Goal: Task Accomplishment & Management: Manage account settings

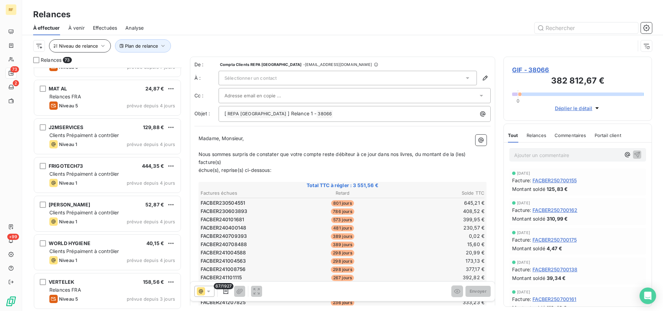
scroll to position [467, 0]
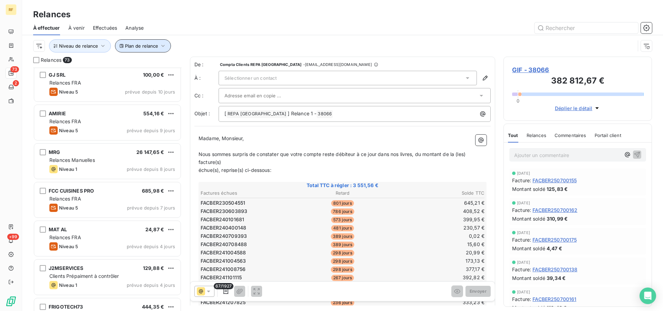
click at [130, 47] on span "Plan de relance" at bounding box center [141, 46] width 33 height 6
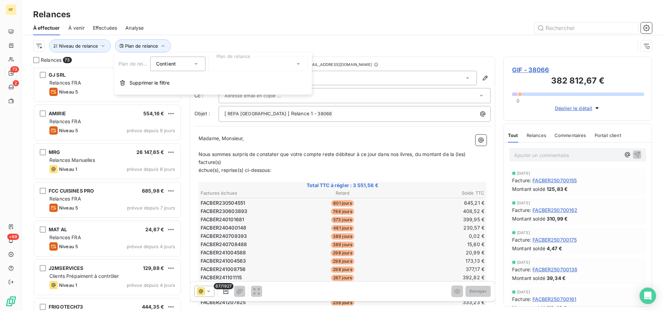
click at [239, 67] on div at bounding box center [257, 64] width 99 height 14
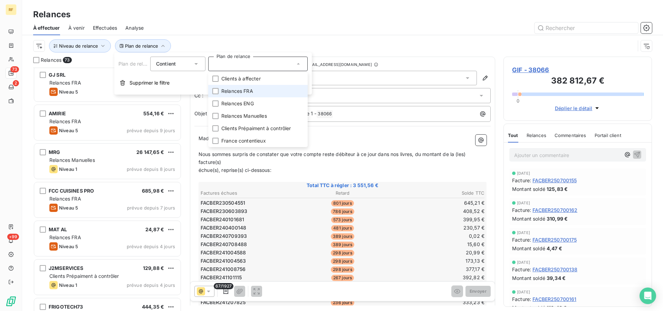
click at [239, 92] on span "Relances FRA" at bounding box center [237, 91] width 32 height 7
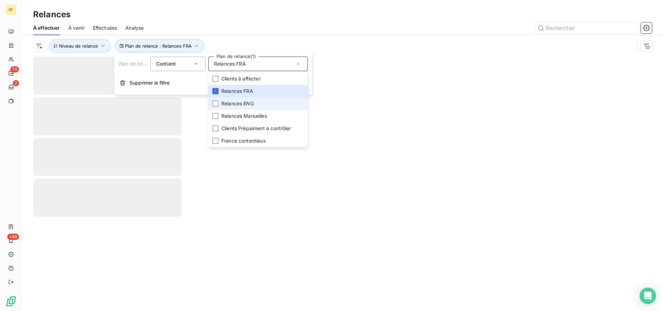
click at [239, 103] on span "Relances ENG" at bounding box center [237, 103] width 32 height 7
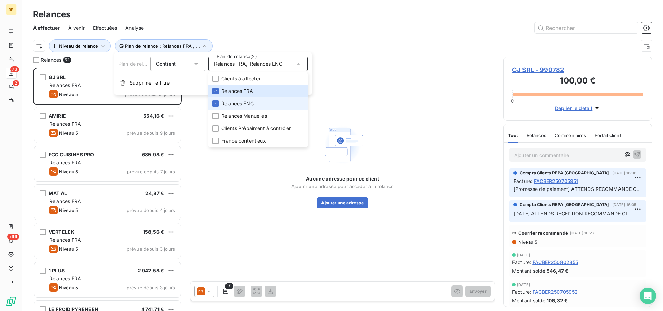
scroll to position [237, 143]
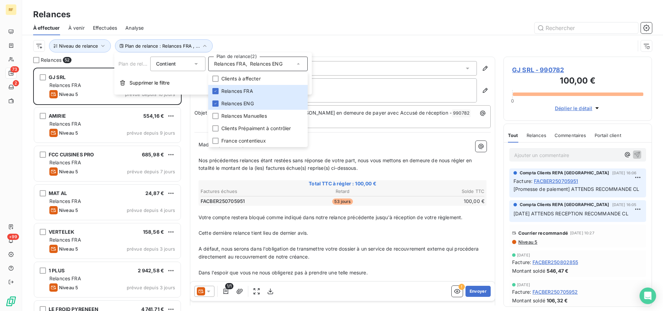
click at [272, 34] on div "À effectuer À venir Effectuées Analyse" at bounding box center [342, 28] width 641 height 14
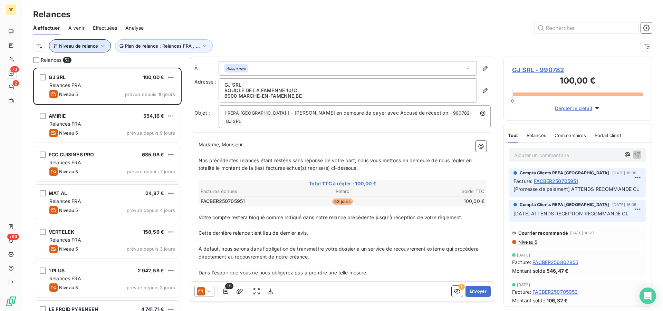
click at [104, 48] on icon "button" at bounding box center [102, 45] width 7 height 7
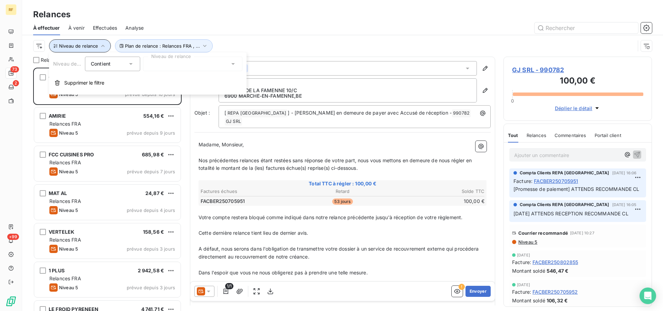
click at [81, 42] on button "Niveau de relance" at bounding box center [80, 45] width 62 height 13
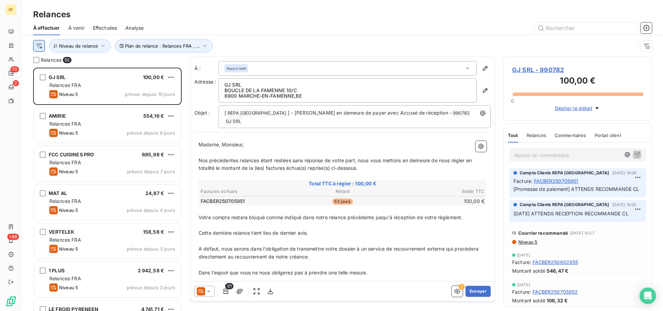
click at [40, 49] on html "RF 73 2 +99 Relances À effectuer À venir Effectuées Analyse Plan de relance : R…" at bounding box center [331, 155] width 663 height 311
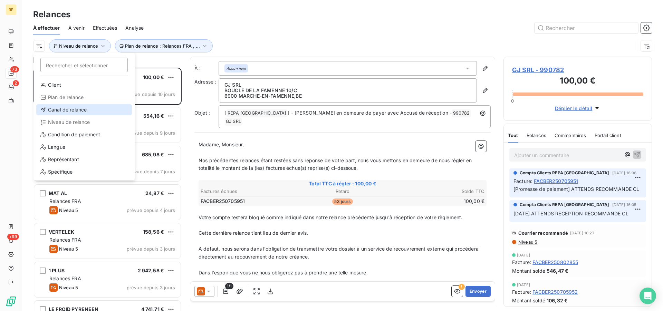
click at [88, 108] on div "Canal de relance" at bounding box center [84, 109] width 96 height 11
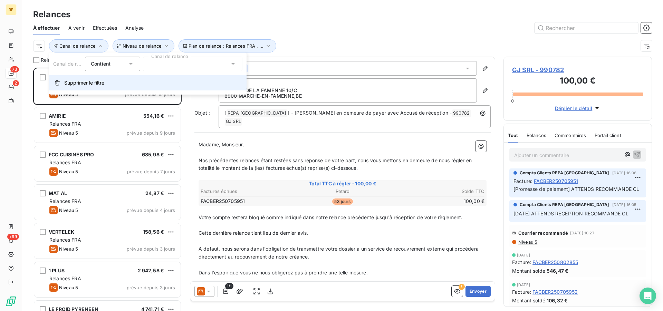
click at [94, 84] on span "Supprimer le filtre" at bounding box center [84, 82] width 40 height 7
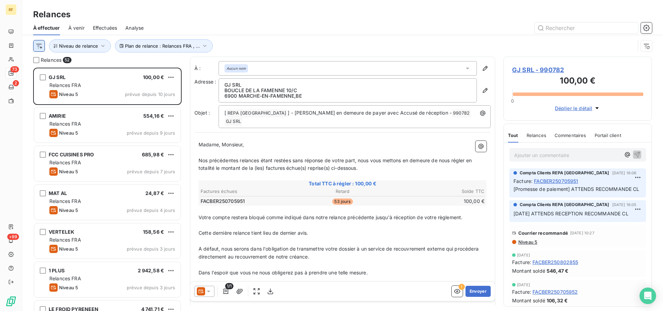
click at [36, 49] on html "RF 73 2 +99 Relances À effectuer À venir Effectuées Analyse Plan de relance : R…" at bounding box center [331, 155] width 663 height 311
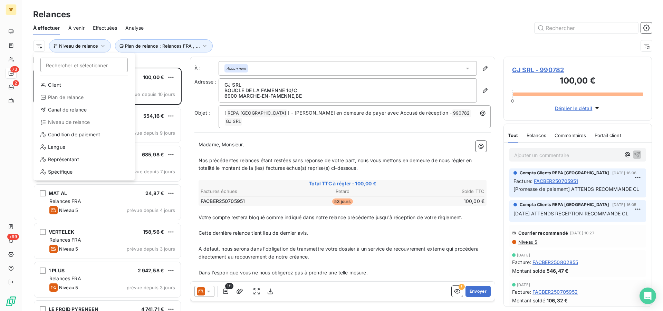
click at [86, 45] on html "RF 73 2 +99 Relances À effectuer À venir Effectuées Analyse Rechercher et sélec…" at bounding box center [331, 155] width 663 height 311
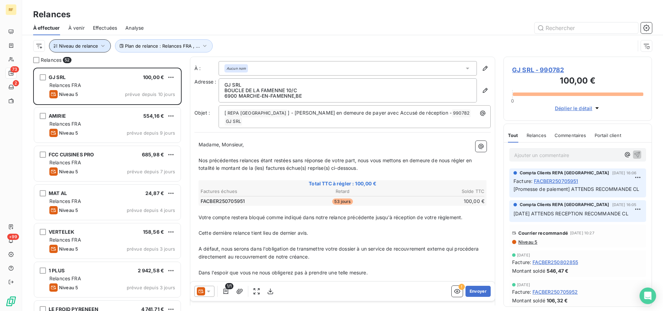
click at [95, 45] on span "Niveau de relance" at bounding box center [78, 46] width 39 height 6
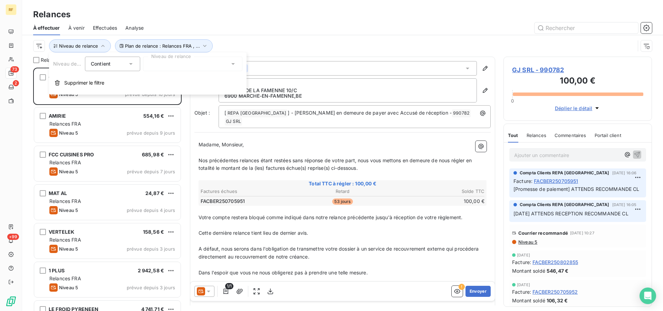
click at [181, 65] on div at bounding box center [192, 64] width 99 height 14
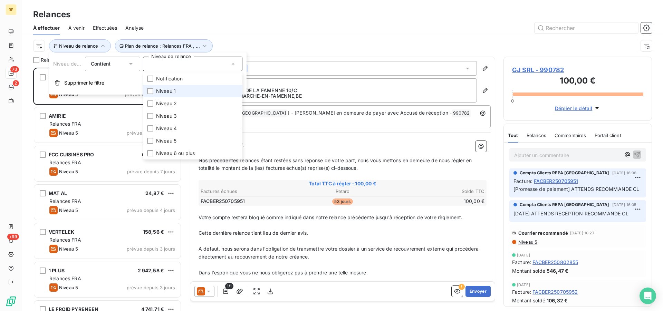
click at [168, 92] on span "Niveau 1" at bounding box center [166, 91] width 20 height 7
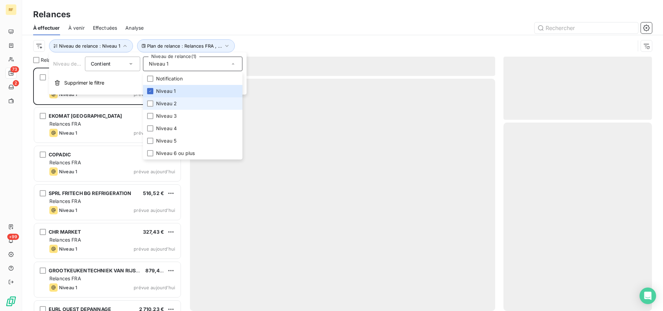
scroll to position [237, 143]
click at [166, 104] on span "Niveau 2" at bounding box center [166, 103] width 21 height 7
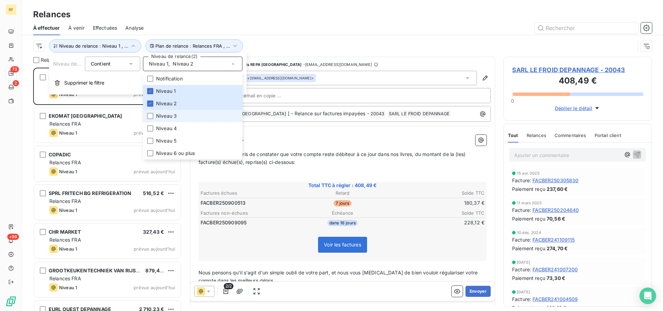
click at [169, 118] on span "Niveau 3" at bounding box center [166, 116] width 21 height 7
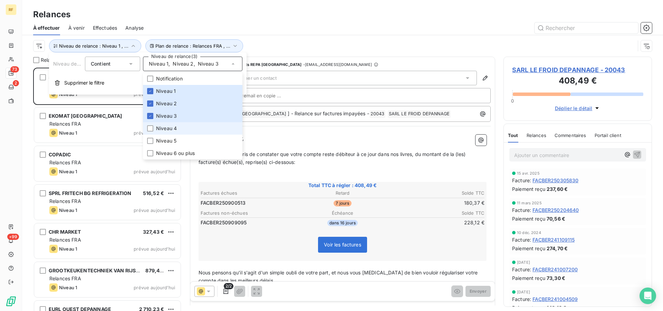
click at [170, 125] on span "Niveau 4" at bounding box center [166, 128] width 21 height 7
click at [307, 29] on div at bounding box center [402, 27] width 500 height 11
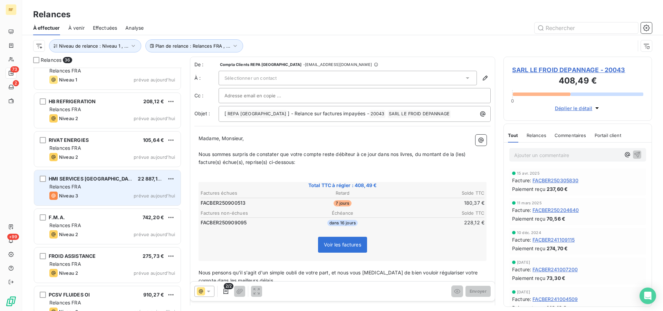
scroll to position [634, 0]
click at [89, 184] on div "Relances FRA" at bounding box center [112, 186] width 126 height 7
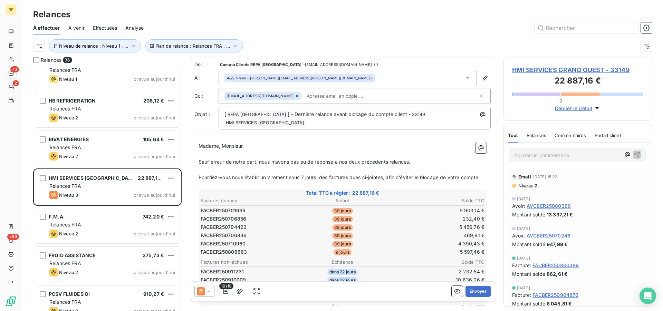
click at [404, 235] on td "469,91 €" at bounding box center [437, 236] width 94 height 8
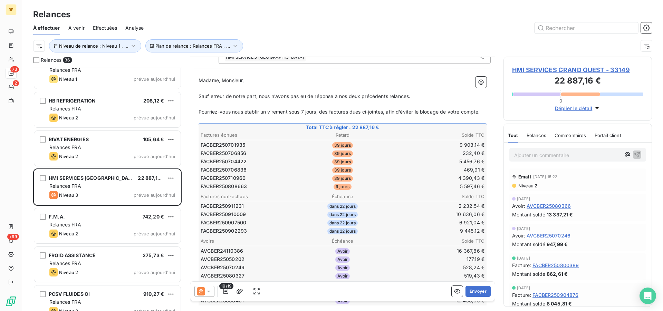
scroll to position [0, 0]
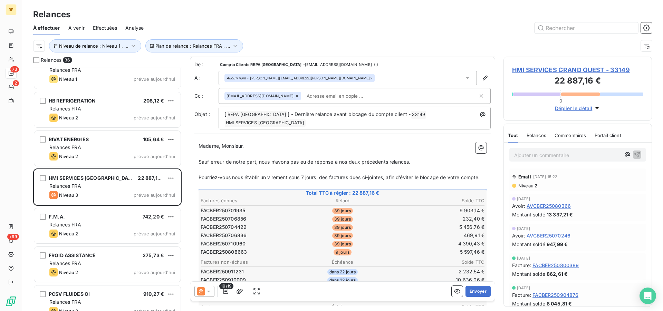
click at [210, 291] on icon at bounding box center [208, 292] width 3 height 2
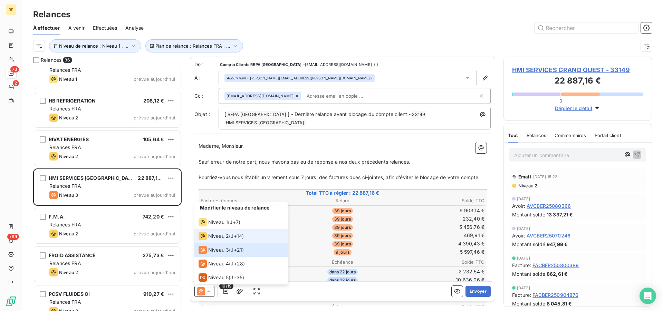
click at [217, 237] on span "Niveau 2" at bounding box center [218, 236] width 21 height 7
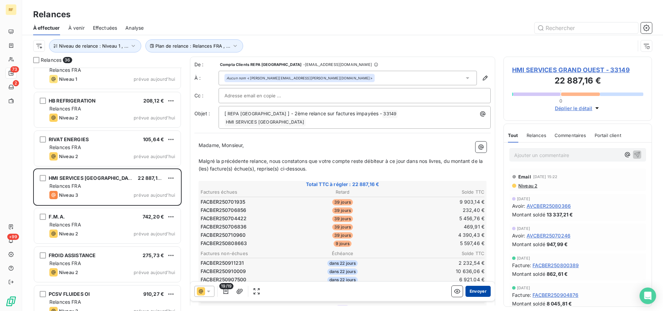
click at [476, 290] on button "Envoyer" at bounding box center [477, 291] width 25 height 11
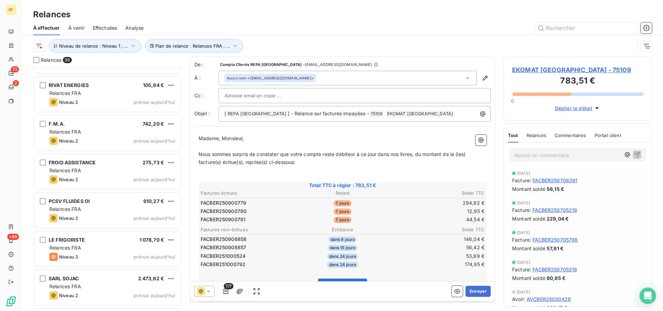
scroll to position [704, 0]
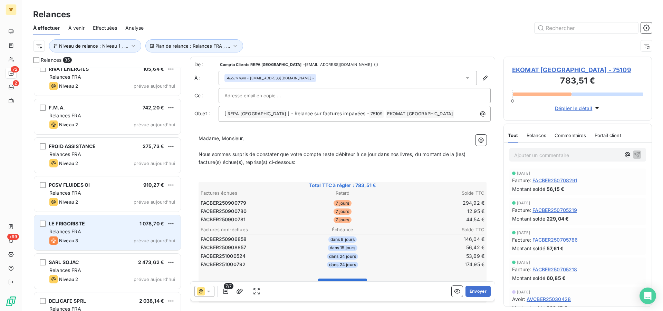
click at [104, 235] on div "LE FRIGORISTE 1 078,70 € Relances FRA Niveau 3 prévue aujourd’hui" at bounding box center [107, 232] width 146 height 35
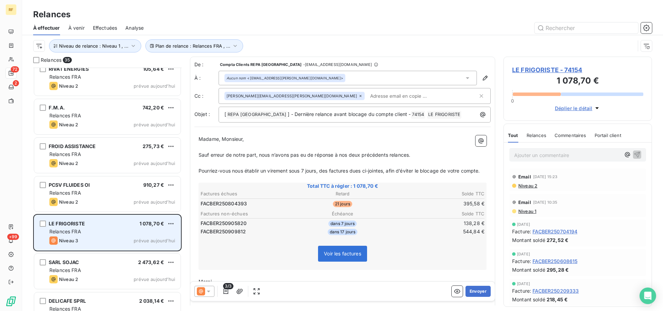
click at [104, 235] on div "LE FRIGORISTE 1 078,70 € Relances FRA Niveau 3 prévue aujourd’hui" at bounding box center [107, 232] width 146 height 35
click at [115, 231] on div "Relances FRA" at bounding box center [112, 231] width 126 height 7
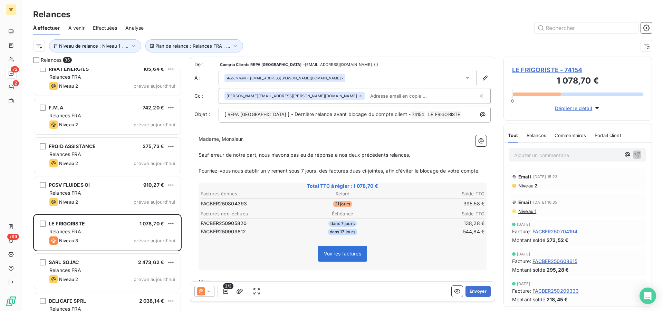
click at [534, 70] on span "LE FRIGORISTE - 74154" at bounding box center [577, 69] width 131 height 9
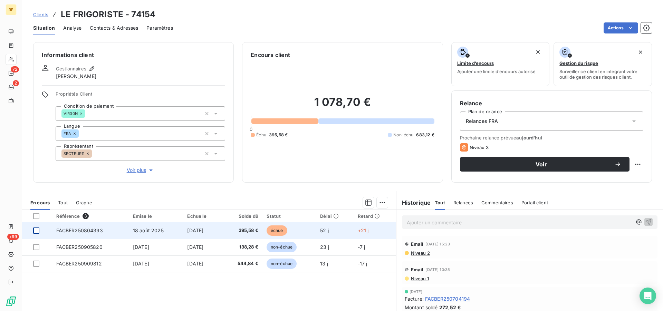
click at [38, 232] on div at bounding box center [36, 230] width 6 height 6
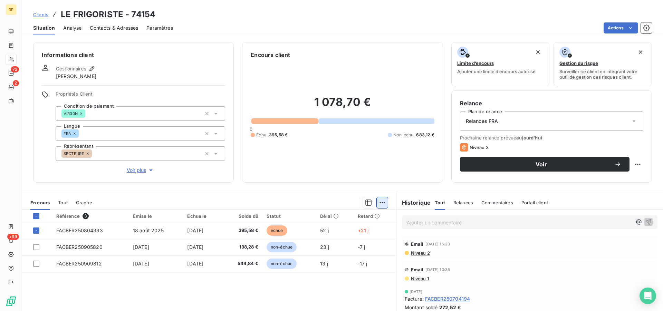
click at [378, 204] on html "RF 72 2 +99 Clients LE FRIGORISTE - 74154 Situation Analyse Contacts & Adresses…" at bounding box center [331, 155] width 663 height 311
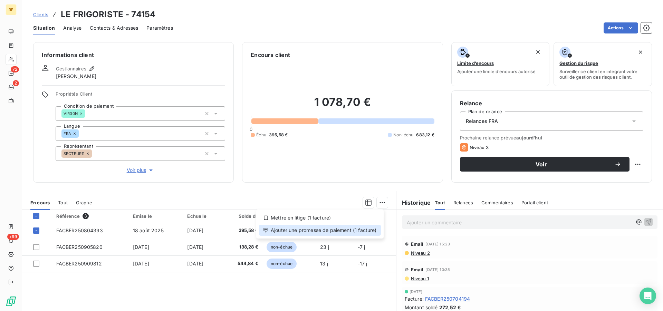
click at [320, 229] on div "Ajouter une promesse de paiement (1 facture)" at bounding box center [320, 230] width 122 height 11
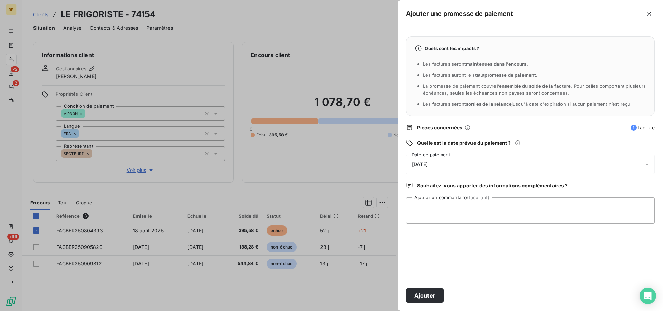
click at [428, 164] on span "[DATE]" at bounding box center [420, 165] width 16 height 6
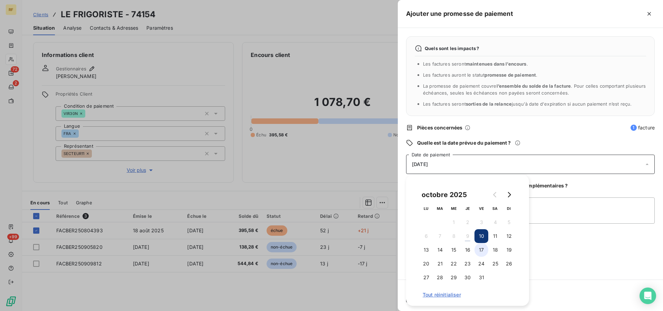
click at [480, 247] on button "17" at bounding box center [481, 250] width 14 height 14
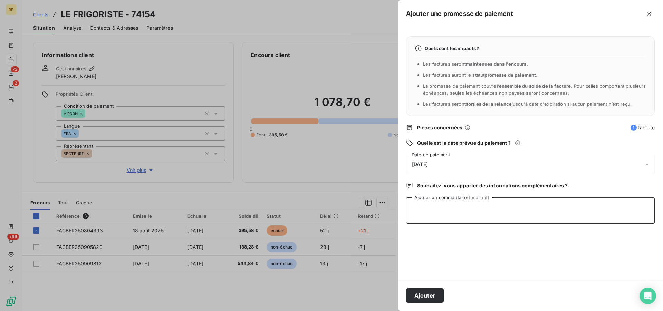
click at [566, 211] on textarea "Ajouter un commentaire (facultatif)" at bounding box center [530, 210] width 248 height 26
type textarea "[PERSON_NAME]"
click at [421, 296] on button "Ajouter" at bounding box center [425, 295] width 38 height 14
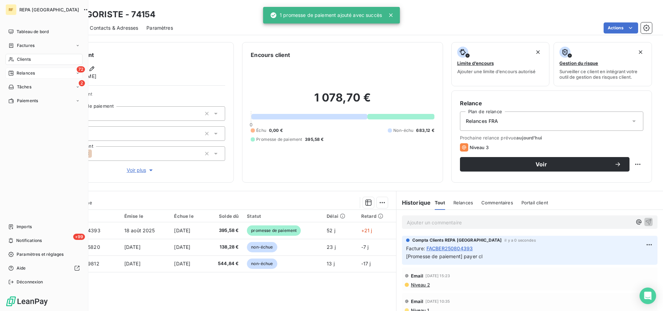
click at [20, 74] on span "Relances" at bounding box center [26, 73] width 18 height 6
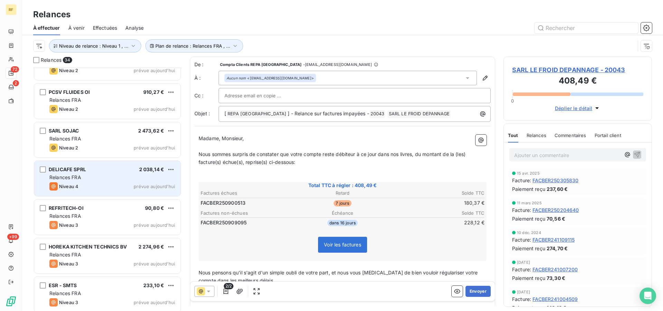
scroll to position [810, 0]
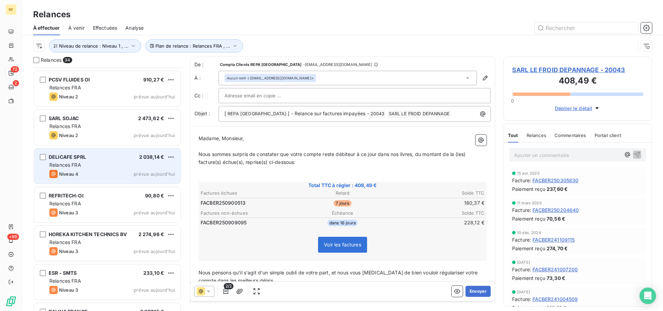
click at [108, 175] on div "Niveau 4 prévue aujourd’hui" at bounding box center [112, 174] width 126 height 8
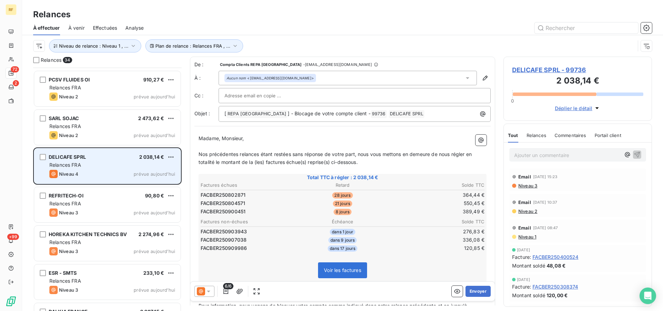
click at [108, 175] on div "Niveau 4 prévue aujourd’hui" at bounding box center [112, 174] width 126 height 8
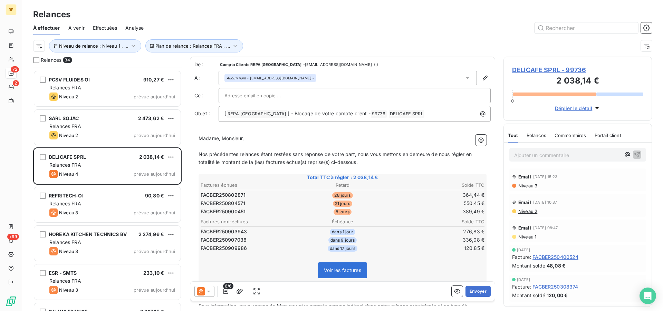
click at [562, 70] on span "DELICAFE SPRL - 99736" at bounding box center [577, 69] width 131 height 9
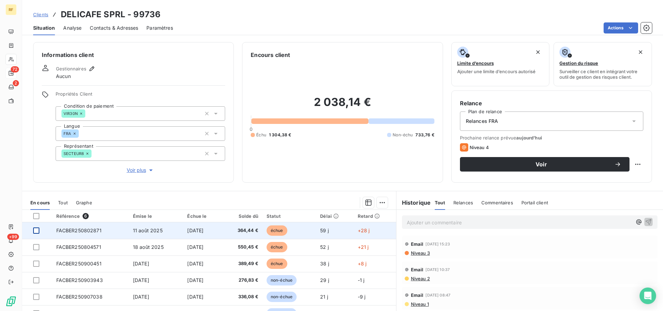
click at [36, 231] on div at bounding box center [36, 230] width 6 height 6
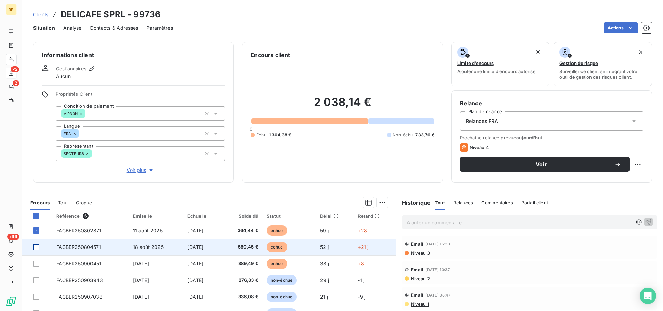
click at [37, 249] on div at bounding box center [36, 247] width 6 height 6
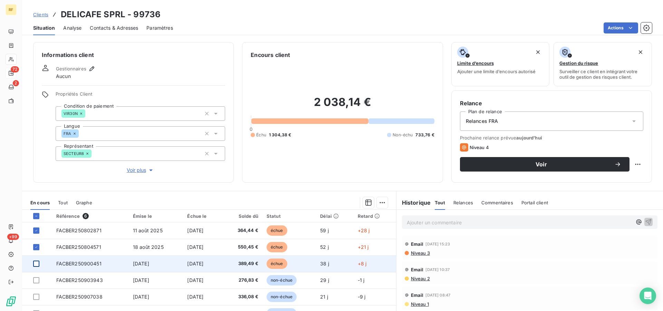
click at [38, 265] on div at bounding box center [36, 264] width 6 height 6
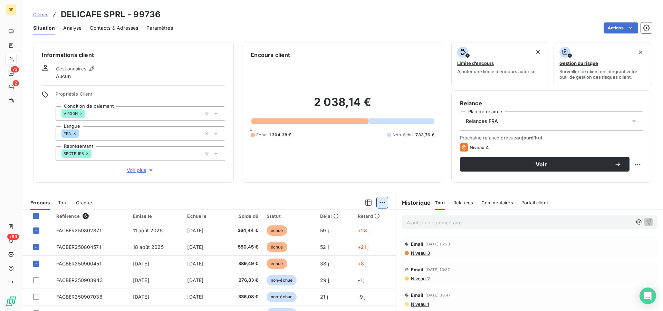
click at [382, 203] on html "RF 72 2 +99 Clients DELICAFE SPRL - 99736 Situation Analyse Contacts & Adresses…" at bounding box center [331, 155] width 663 height 311
click at [379, 200] on html "RF 72 2 +99 Clients DELICAFE SPRL - 99736 Situation Analyse Contacts & Adresses…" at bounding box center [331, 155] width 663 height 311
click at [377, 202] on html "RF 72 2 +99 Clients DELICAFE SPRL - 99736 Situation Analyse Contacts & Adresses…" at bounding box center [331, 155] width 663 height 311
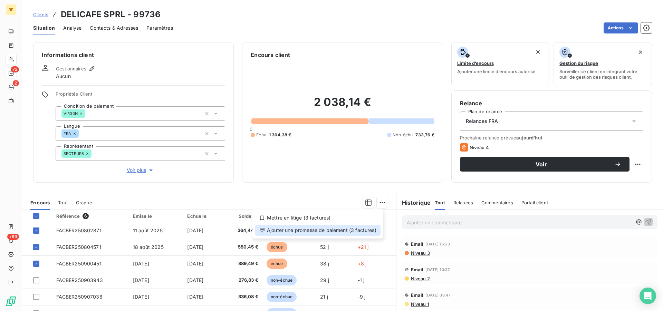
click at [352, 225] on div "Ajouter une promesse de paiement (3 factures)" at bounding box center [317, 230] width 125 height 11
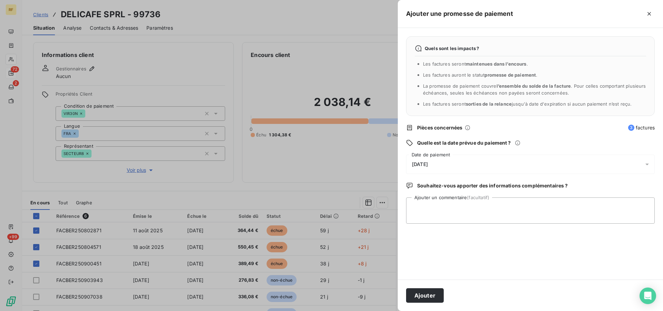
click at [428, 165] on span "[DATE]" at bounding box center [420, 165] width 16 height 6
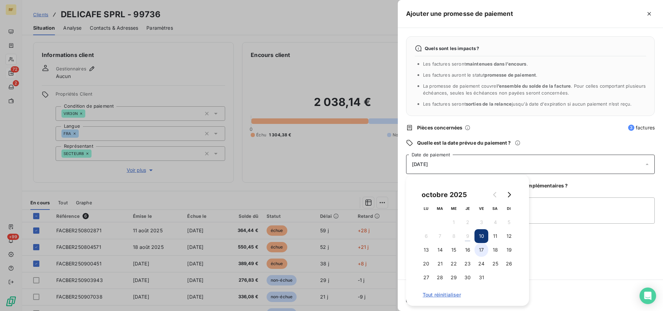
click at [484, 248] on button "17" at bounding box center [481, 250] width 14 height 14
click at [570, 210] on textarea "Ajouter un commentaire (facultatif)" at bounding box center [530, 210] width 248 height 26
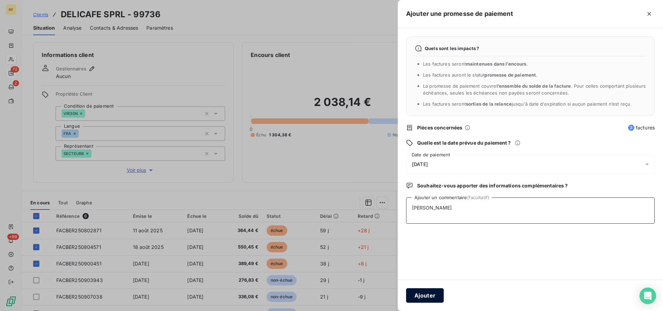
type textarea "[PERSON_NAME]"
click at [423, 298] on button "Ajouter" at bounding box center [425, 295] width 38 height 14
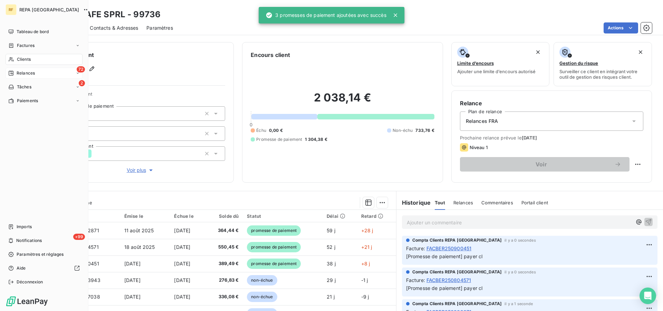
click at [23, 74] on span "Relances" at bounding box center [26, 73] width 18 height 6
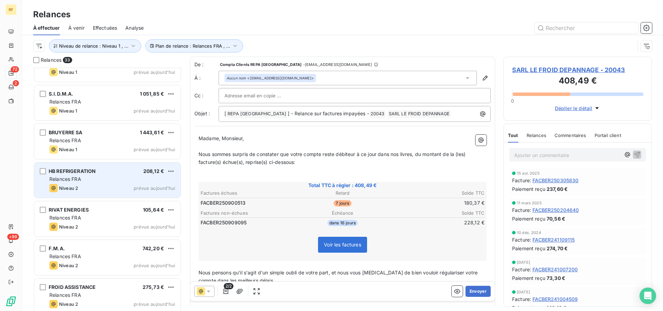
scroll to position [493, 0]
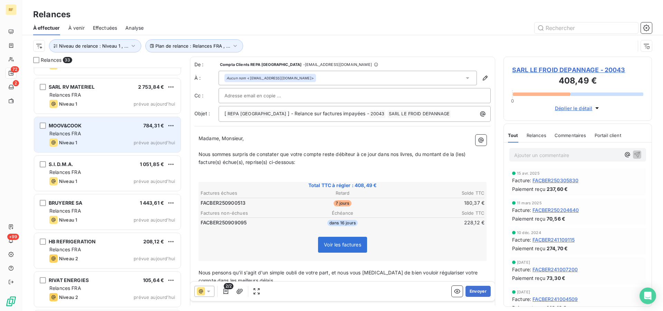
click at [94, 128] on div "MOOV&COOK 784,31 €" at bounding box center [112, 126] width 126 height 6
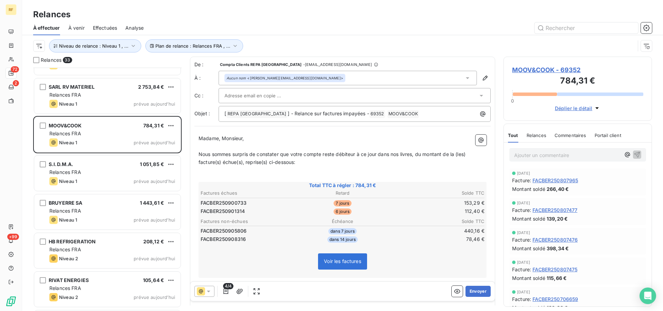
click at [533, 70] on span "MOOV&COOK - 69352" at bounding box center [577, 69] width 131 height 9
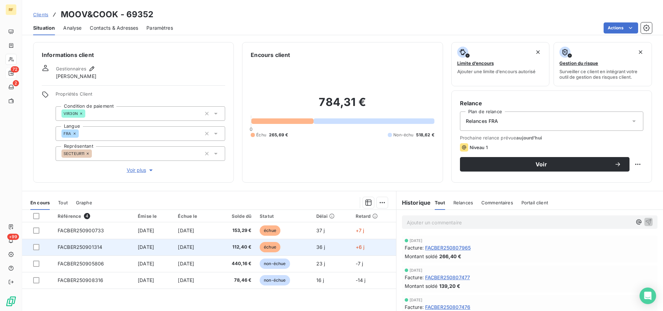
drag, startPoint x: 35, startPoint y: 233, endPoint x: 40, endPoint y: 243, distance: 11.4
click at [36, 233] on div at bounding box center [36, 230] width 6 height 6
click at [37, 246] on div at bounding box center [36, 247] width 6 height 6
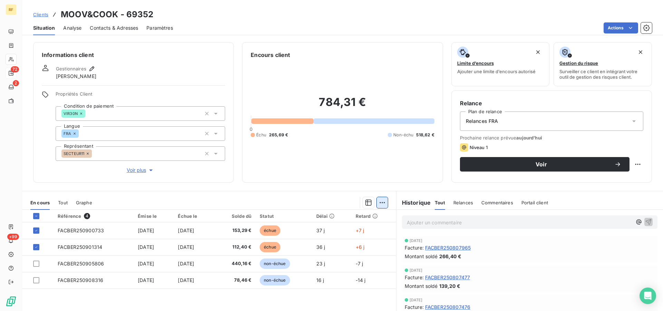
click at [378, 204] on html "RF 72 2 +99 Clients MOOV&COOK - 69352 Situation Analyse Contacts & Adresses Par…" at bounding box center [331, 155] width 663 height 311
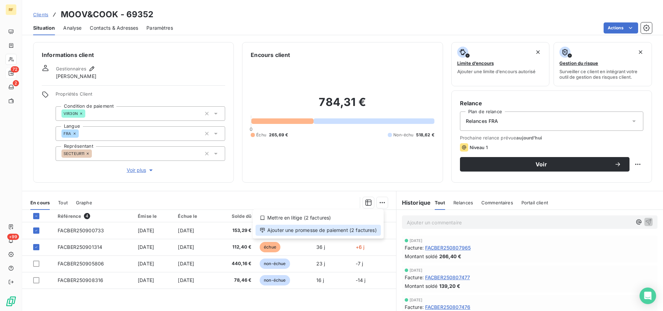
click at [319, 233] on div "Ajouter une promesse de paiement (2 factures)" at bounding box center [317, 230] width 125 height 11
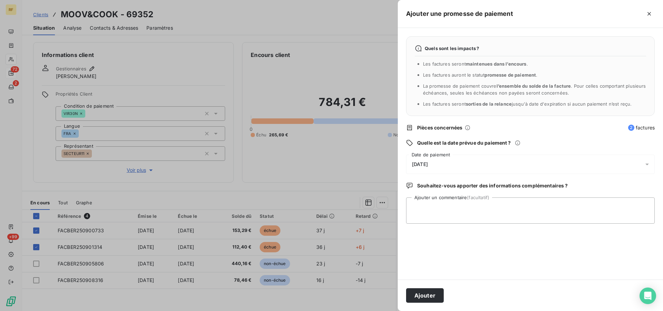
click at [420, 162] on div "[DATE]" at bounding box center [530, 164] width 248 height 19
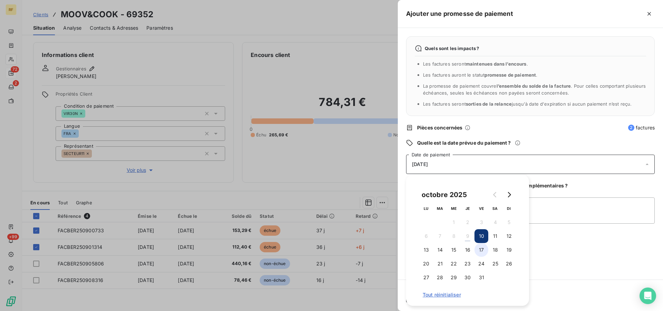
click at [479, 250] on button "17" at bounding box center [481, 250] width 14 height 14
click at [563, 218] on textarea "Ajouter un commentaire (facultatif)" at bounding box center [530, 210] width 248 height 26
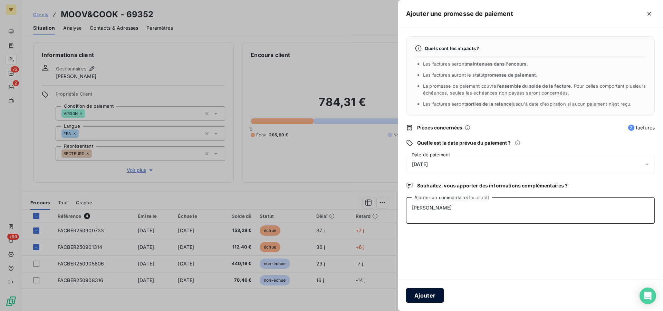
type textarea "[PERSON_NAME]"
click at [422, 293] on button "Ajouter" at bounding box center [425, 295] width 38 height 14
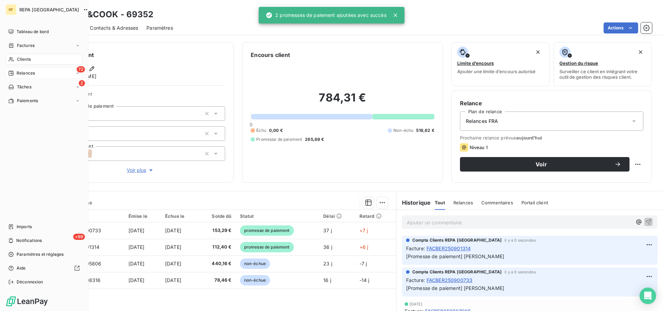
click at [18, 74] on span "Relances" at bounding box center [26, 73] width 18 height 6
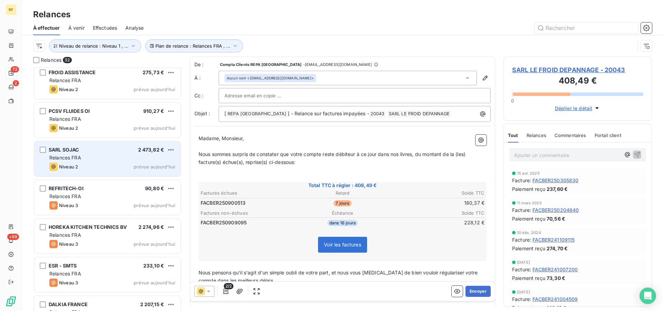
scroll to position [775, 0]
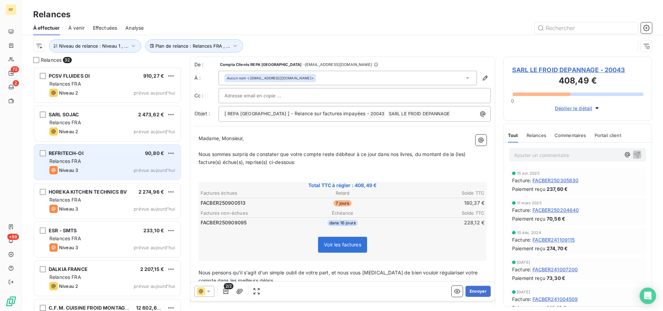
click at [101, 172] on div "Niveau 3 prévue aujourd’hui" at bounding box center [112, 170] width 126 height 8
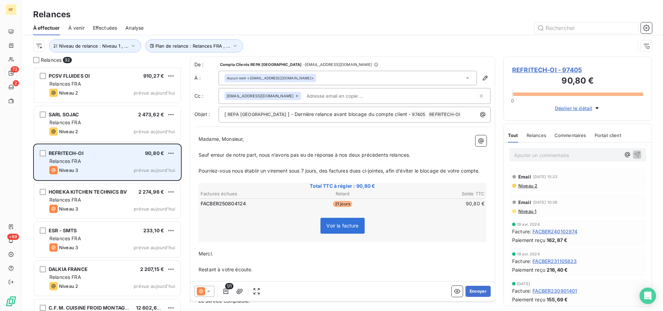
click at [101, 172] on div "Niveau 3 prévue aujourd’hui" at bounding box center [112, 170] width 126 height 8
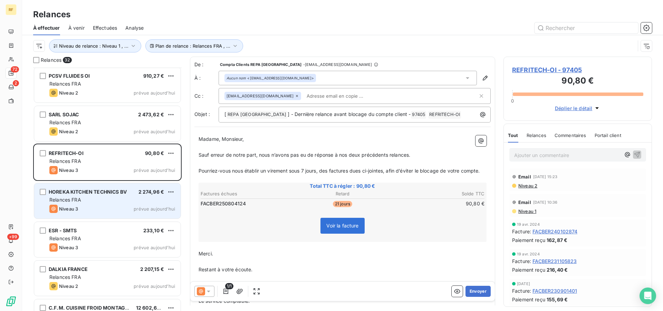
click at [101, 204] on div "HOREKA KITCHEN TECHNICS BV 2 274,96 € Relances FRA Niveau 3 prévue aujourd’hui" at bounding box center [107, 200] width 146 height 35
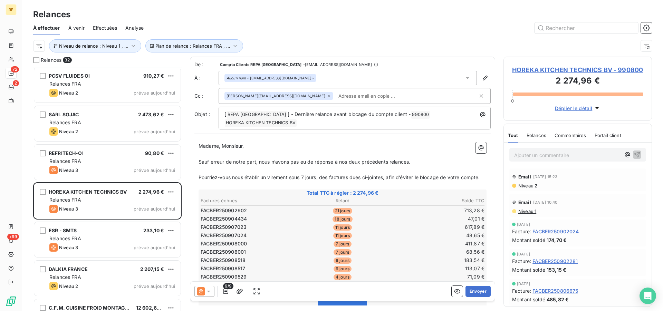
click at [423, 239] on td "48,65 €" at bounding box center [437, 236] width 94 height 8
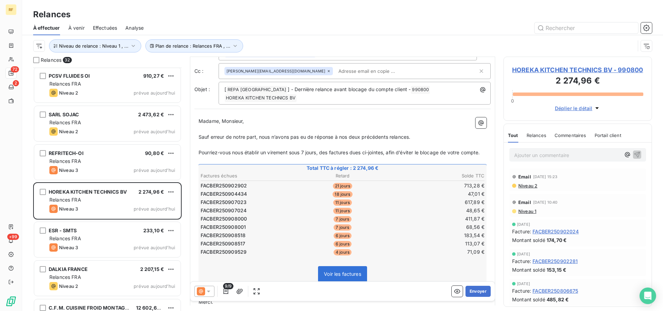
scroll to position [36, 0]
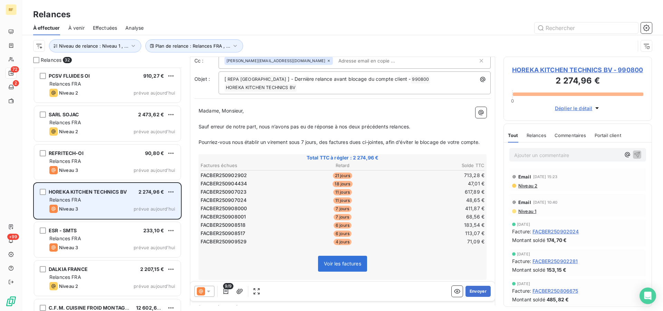
click at [104, 205] on div "Niveau 3 prévue aujourd’hui" at bounding box center [112, 209] width 126 height 8
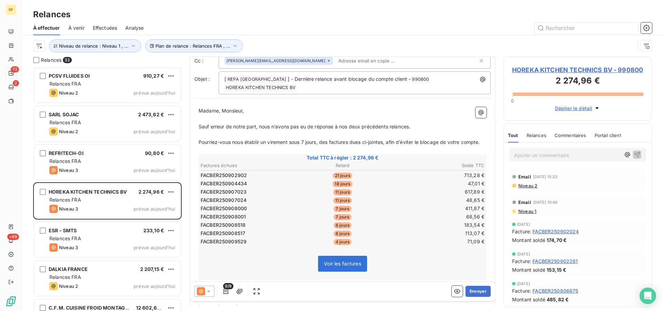
click at [526, 67] on span "HOREKA KITCHEN TECHNICS BV - 990800" at bounding box center [577, 69] width 131 height 9
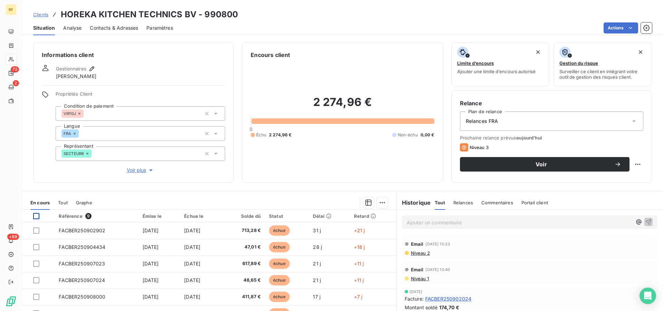
click at [36, 215] on div at bounding box center [36, 216] width 6 height 6
click at [379, 203] on html "RF 72 2 +99 Clients HOREKA KITCHEN TECHNICS BV - 990800 Situation Analyse Conta…" at bounding box center [331, 155] width 663 height 311
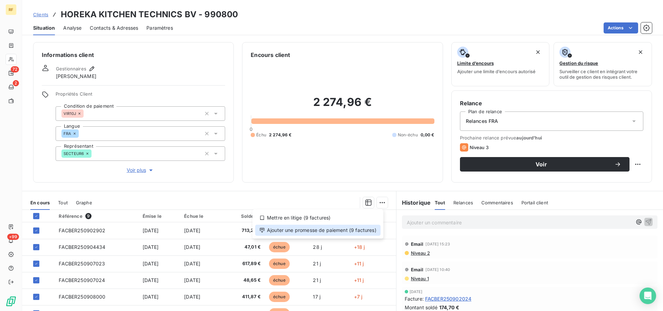
click at [348, 229] on div "Ajouter une promesse de paiement (9 factures)" at bounding box center [317, 230] width 125 height 11
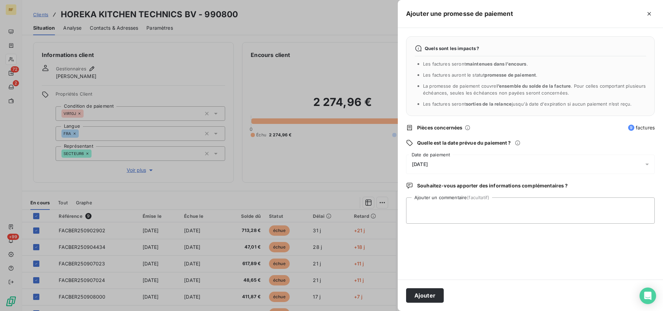
click at [428, 166] on span "[DATE]" at bounding box center [420, 165] width 16 height 6
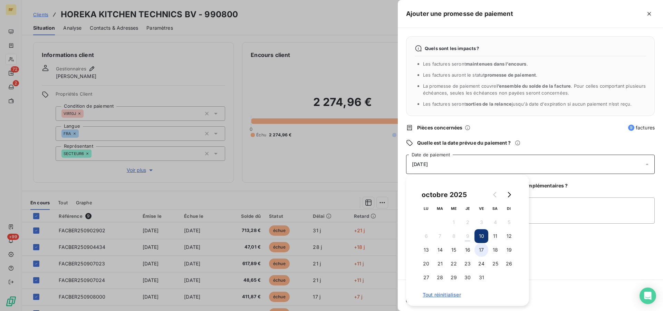
click at [481, 253] on button "17" at bounding box center [481, 250] width 14 height 14
click at [542, 214] on textarea "Ajouter un commentaire (facultatif)" at bounding box center [530, 210] width 248 height 26
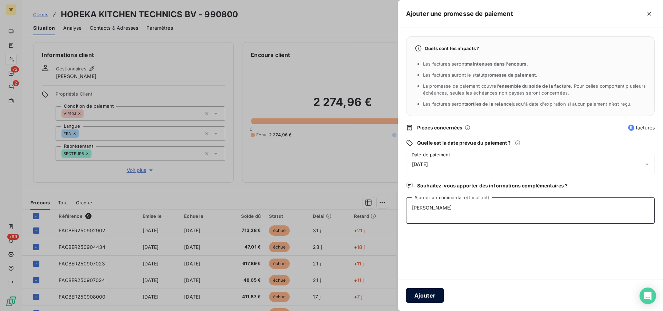
type textarea "[PERSON_NAME]"
click at [423, 296] on button "Ajouter" at bounding box center [425, 295] width 38 height 14
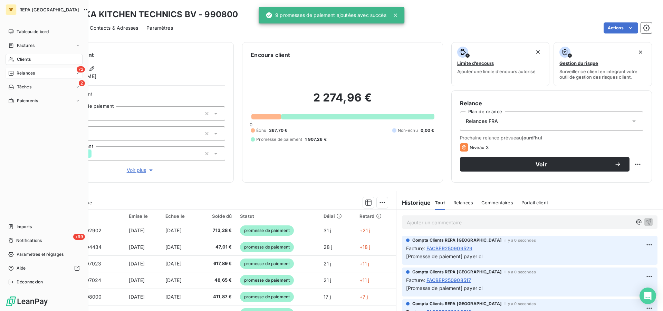
click at [23, 74] on span "Relances" at bounding box center [26, 73] width 18 height 6
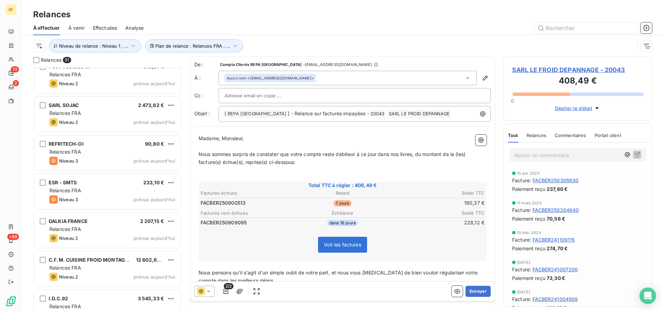
scroll to position [775, 0]
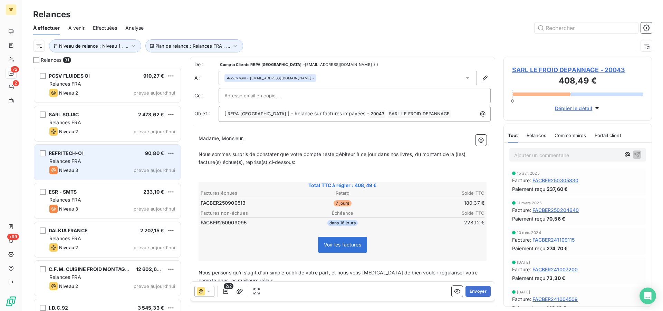
click at [110, 160] on div "Relances FRA" at bounding box center [112, 161] width 126 height 7
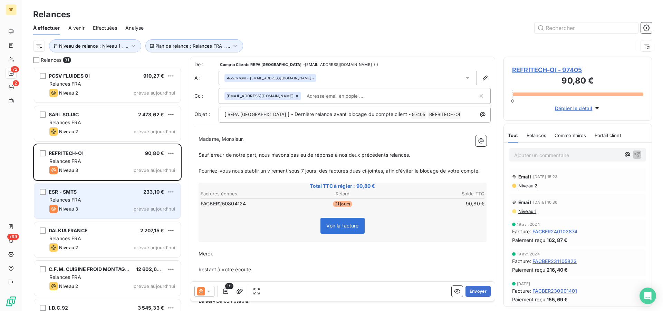
click at [108, 192] on div "ESR - SMTS 233,10 €" at bounding box center [112, 192] width 126 height 6
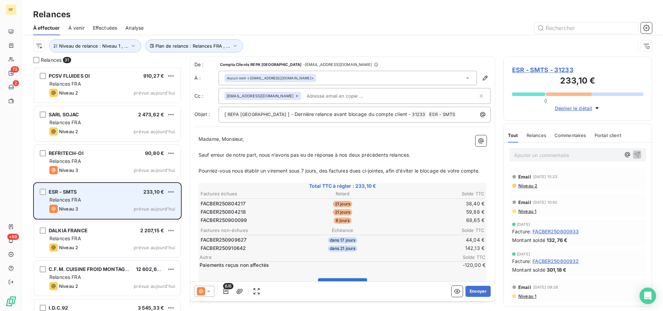
click at [142, 208] on span "prévue aujourd’hui" at bounding box center [154, 209] width 41 height 6
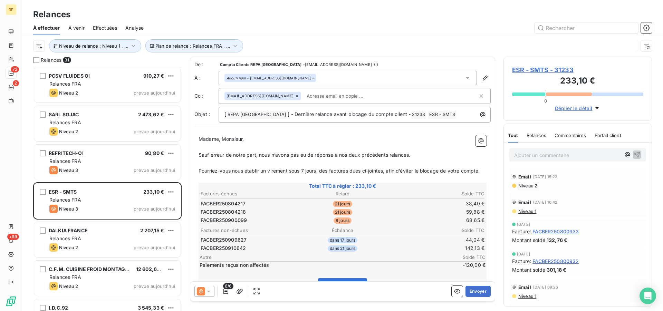
click at [547, 68] on span "ESR - SMTS - 31233" at bounding box center [577, 69] width 131 height 9
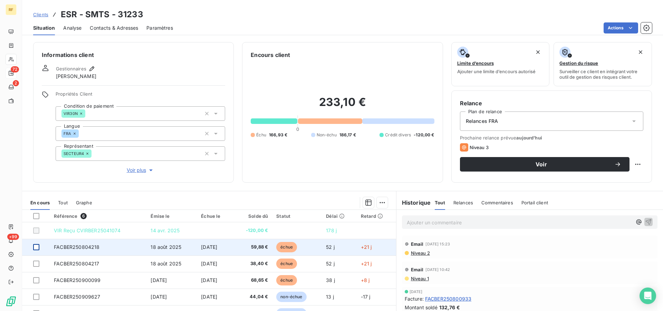
click at [33, 248] on td at bounding box center [36, 247] width 28 height 17
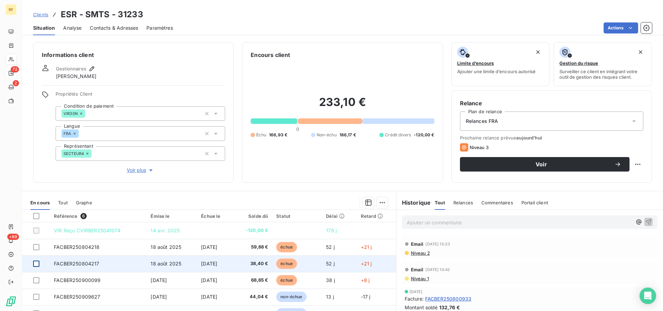
click at [38, 264] on div at bounding box center [36, 264] width 6 height 6
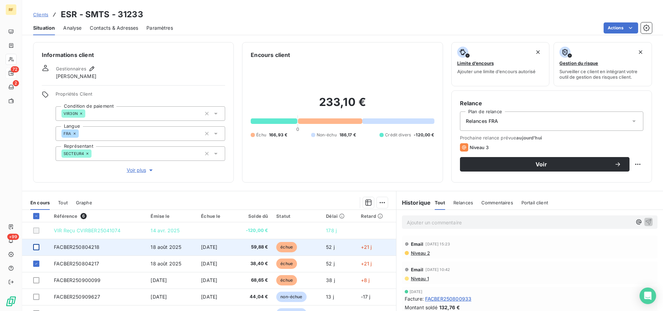
click at [37, 248] on div at bounding box center [36, 247] width 6 height 6
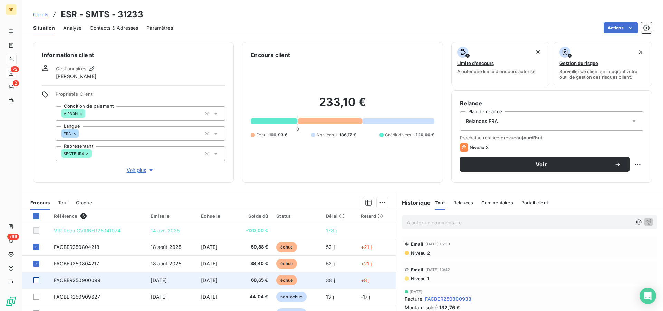
click at [35, 279] on div at bounding box center [36, 280] width 6 height 6
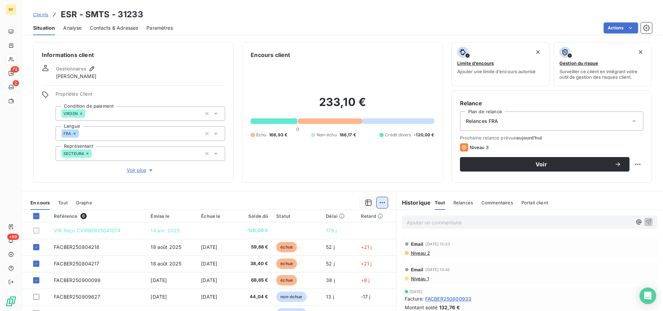
click at [374, 204] on html "RF 72 2 +99 Clients ESR - SMTS - 31233 Situation Analyse Contacts & Adresses Pa…" at bounding box center [331, 155] width 663 height 311
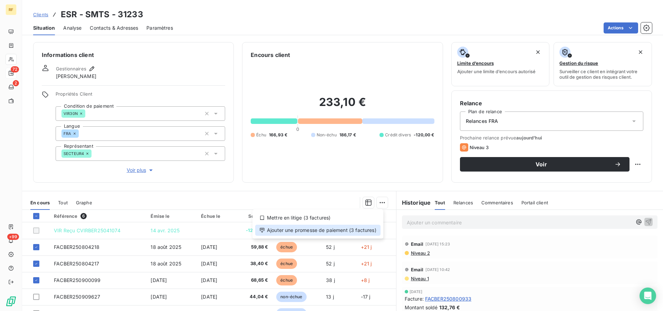
click at [317, 230] on div "Ajouter une promesse de paiement (3 factures)" at bounding box center [317, 230] width 125 height 11
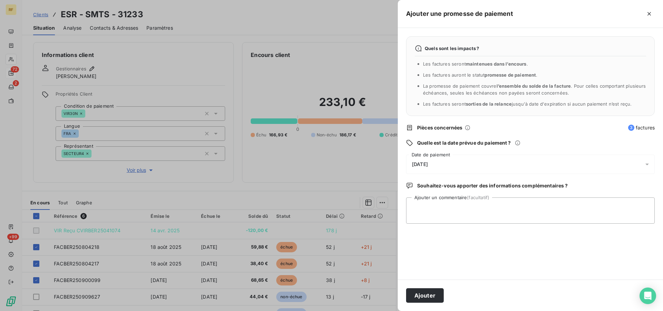
click at [428, 163] on span "[DATE]" at bounding box center [420, 165] width 16 height 6
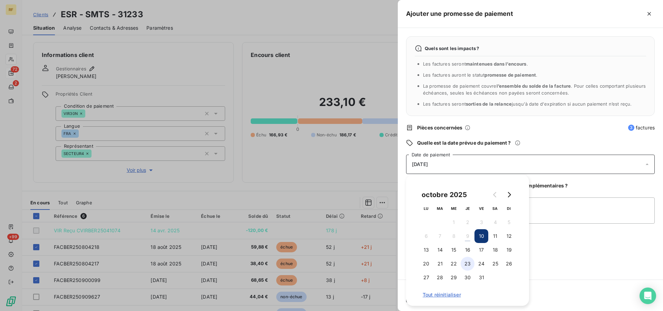
click at [466, 262] on button "23" at bounding box center [467, 264] width 14 height 14
click at [560, 209] on textarea "Ajouter un commentaire (facultatif)" at bounding box center [530, 210] width 248 height 26
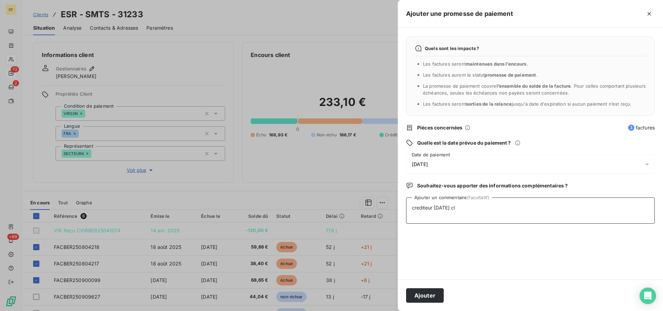
type textarea "crediteur [DATE] cl"
click at [421, 288] on div "Ajouter" at bounding box center [530, 295] width 265 height 31
click at [418, 292] on button "Ajouter" at bounding box center [425, 295] width 38 height 14
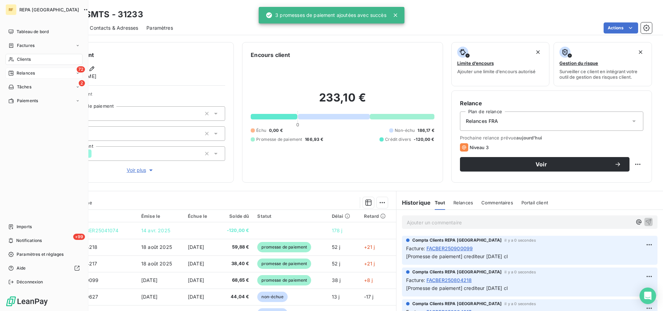
click at [23, 74] on span "Relances" at bounding box center [26, 73] width 18 height 6
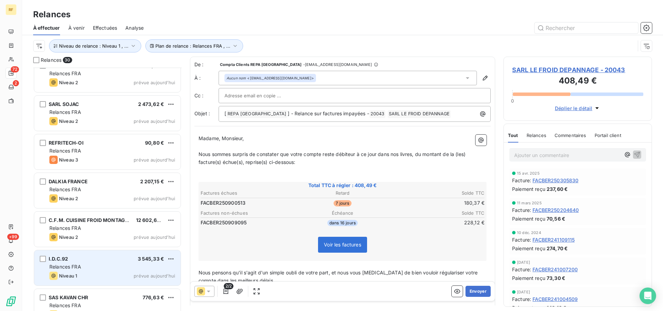
scroll to position [740, 0]
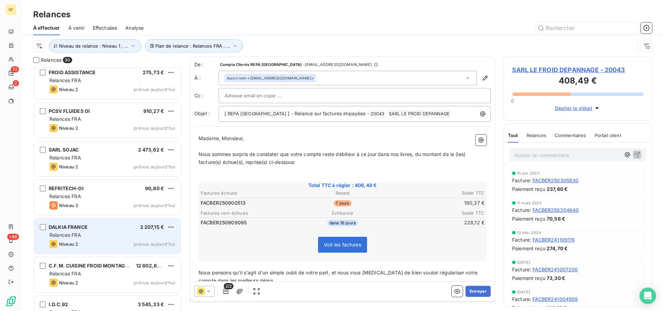
click at [108, 238] on div "DALKIA FRANCE 2 207,15 € Relances FRA Niveau 2 prévue aujourd’hui" at bounding box center [107, 235] width 146 height 35
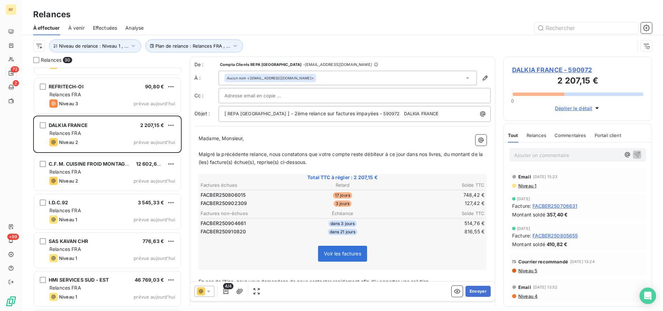
scroll to position [845, 0]
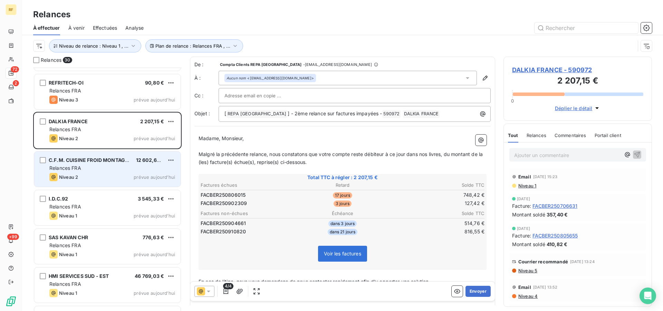
click at [113, 172] on div "C.F.M. CUISINE FROID MONTAGNE 12 602,68 € Relances FRA Niveau 2 prévue aujourd’…" at bounding box center [107, 169] width 146 height 35
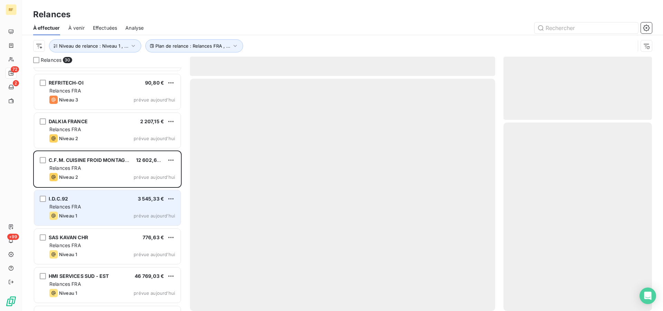
click at [105, 204] on div "Relances FRA" at bounding box center [112, 206] width 126 height 7
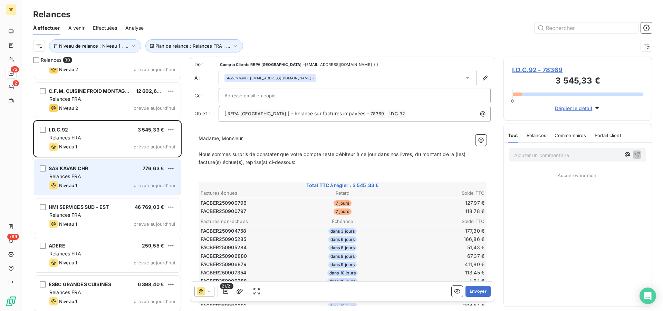
scroll to position [916, 0]
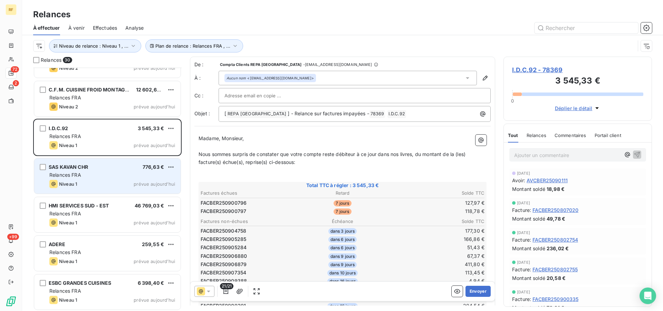
click at [108, 181] on div "Niveau 1 prévue aujourd’hui" at bounding box center [112, 184] width 126 height 8
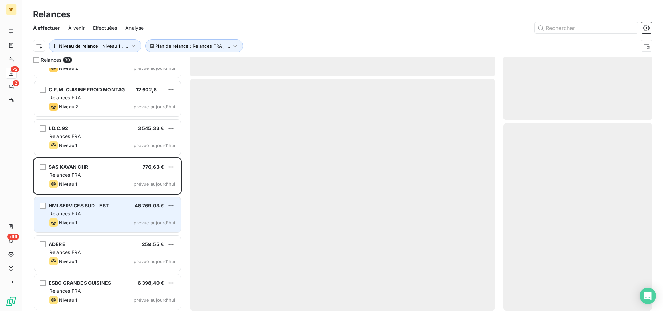
click at [105, 214] on div "Relances FRA" at bounding box center [112, 213] width 126 height 7
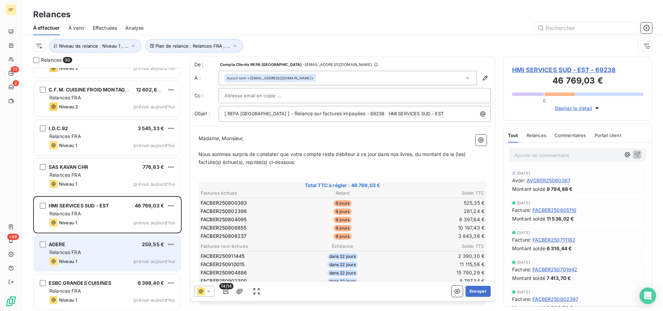
click at [103, 250] on div "Relances FRA" at bounding box center [112, 252] width 126 height 7
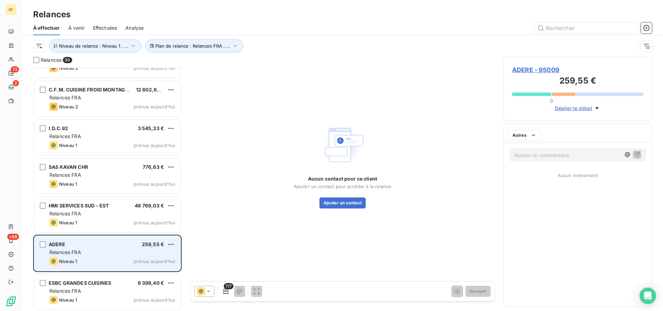
scroll to position [917, 0]
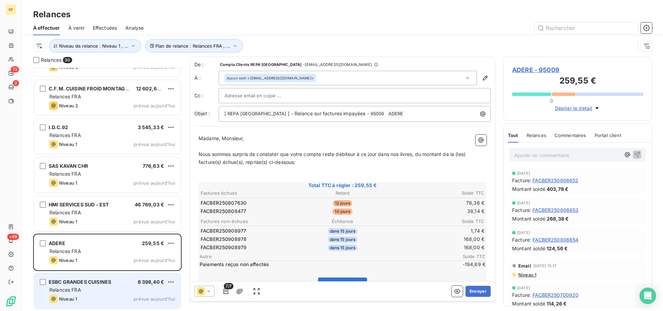
click at [102, 292] on div "Relances FRA" at bounding box center [112, 289] width 126 height 7
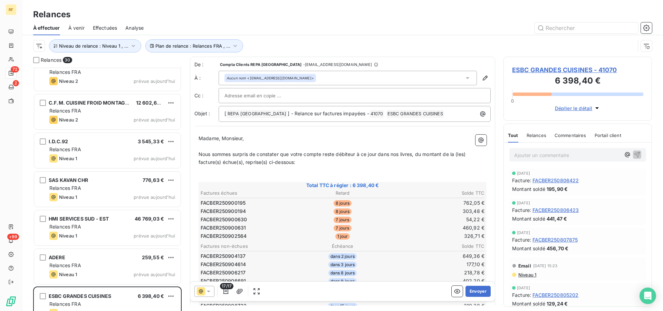
scroll to position [917, 0]
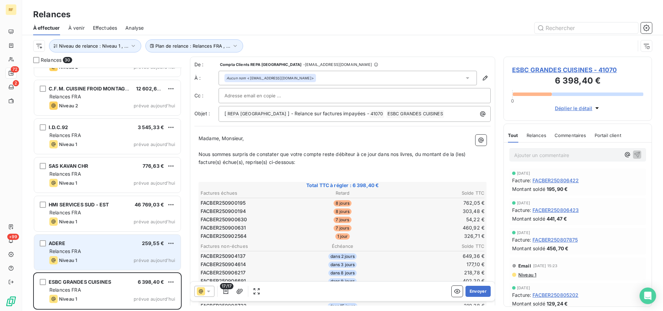
click at [92, 253] on div "Relances FRA" at bounding box center [112, 251] width 126 height 7
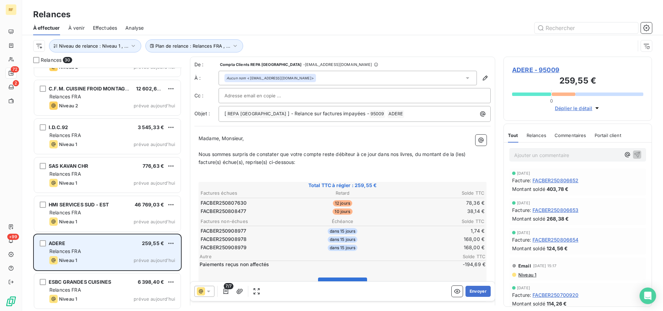
click at [116, 252] on div "Relances FRA" at bounding box center [112, 251] width 126 height 7
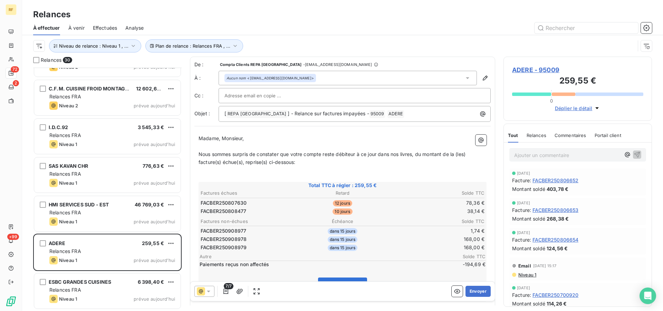
click at [529, 69] on span "ADERE - 95009" at bounding box center [577, 69] width 131 height 9
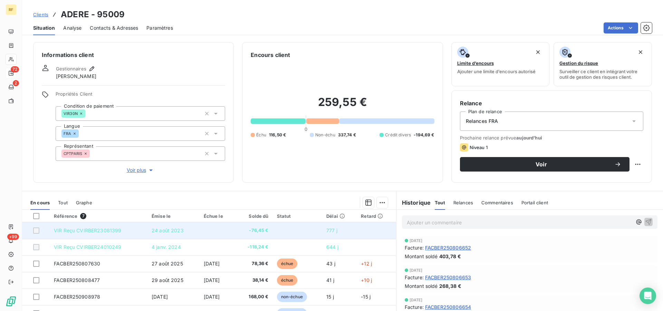
click at [36, 230] on div at bounding box center [36, 230] width 6 height 6
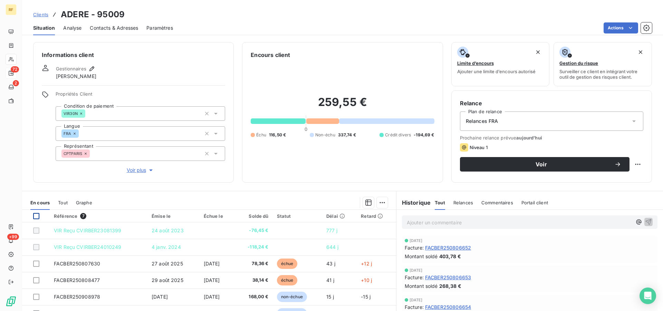
click at [35, 215] on div at bounding box center [36, 216] width 6 height 6
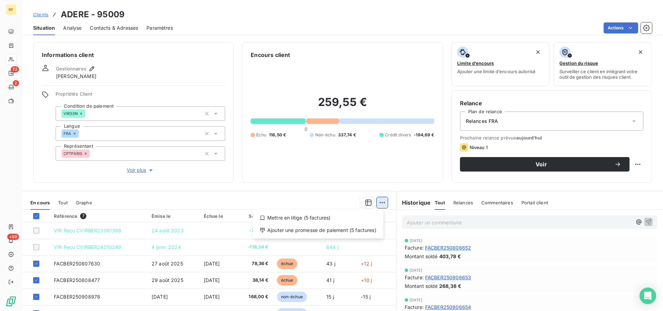
click at [377, 201] on html "RF 72 2 +99 Clients ADERE - 95009 Situation Analyse Contacts & Adresses Paramèt…" at bounding box center [331, 155] width 663 height 311
click at [343, 230] on div "Ajouter une promesse de paiement (5 factures)" at bounding box center [317, 230] width 125 height 11
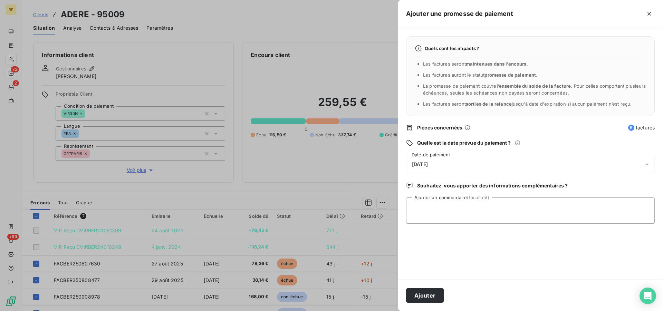
click at [428, 165] on span "[DATE]" at bounding box center [420, 165] width 16 height 6
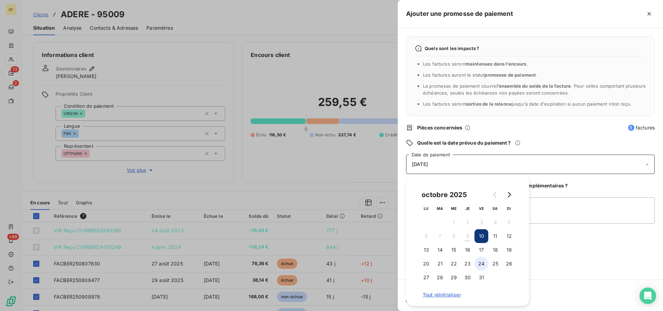
click at [479, 262] on button "24" at bounding box center [481, 264] width 14 height 14
click at [566, 212] on textarea "Ajouter un commentaire (facultatif)" at bounding box center [530, 210] width 248 height 26
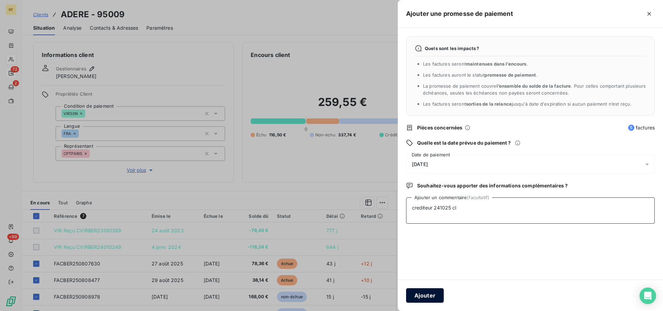
type textarea "crediteur 241025 cl"
click at [427, 294] on button "Ajouter" at bounding box center [425, 295] width 38 height 14
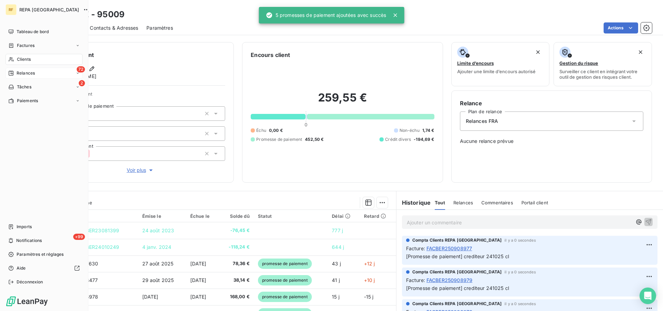
click at [26, 73] on span "Relances" at bounding box center [26, 73] width 18 height 6
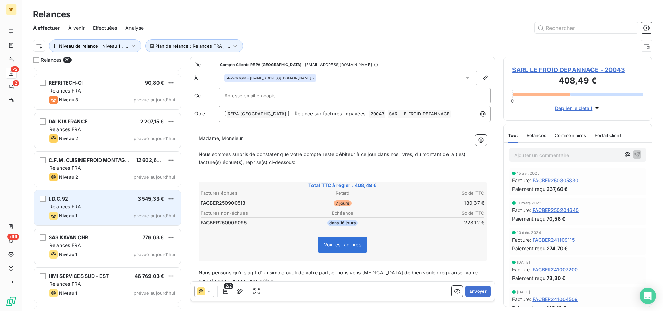
scroll to position [878, 0]
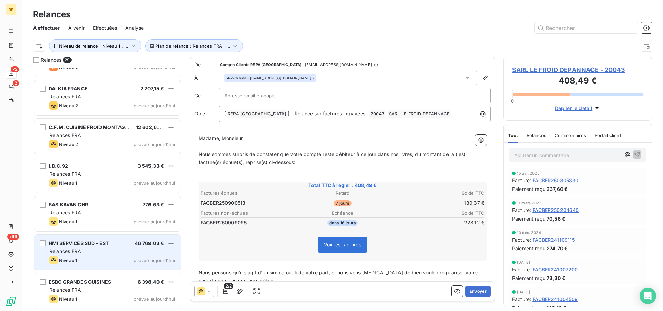
click at [96, 248] on div "Relances FRA" at bounding box center [112, 251] width 126 height 7
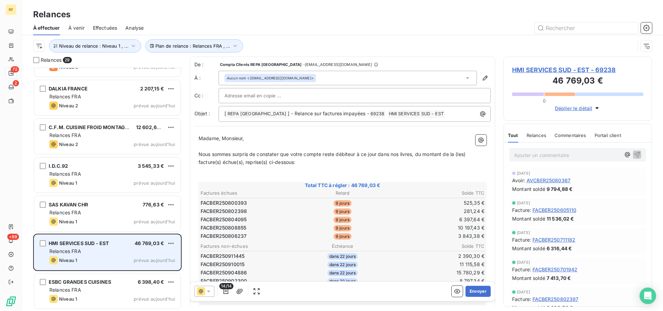
click at [120, 264] on div "HMI SERVICES SUD - EST 46 769,03 € Relances FRA Niveau 1 prévue aujourd’hui" at bounding box center [107, 252] width 146 height 35
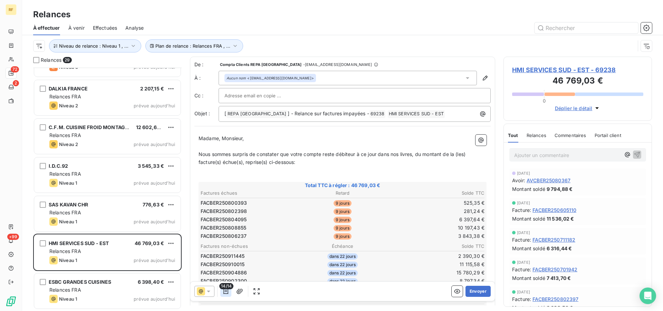
click at [227, 291] on icon "button" at bounding box center [225, 291] width 7 height 7
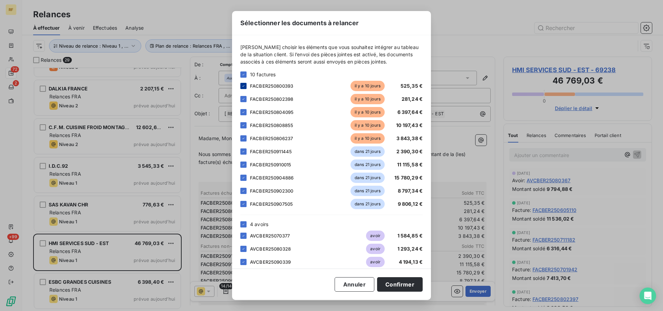
click at [243, 85] on icon at bounding box center [243, 86] width 4 height 4
click at [244, 99] on icon at bounding box center [243, 99] width 4 height 4
click at [243, 124] on icon at bounding box center [243, 125] width 4 height 4
click at [245, 124] on div at bounding box center [243, 125] width 6 height 6
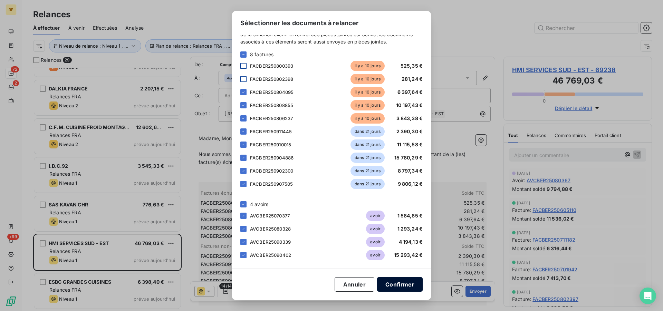
click at [401, 285] on button "Confirmer" at bounding box center [400, 284] width 46 height 14
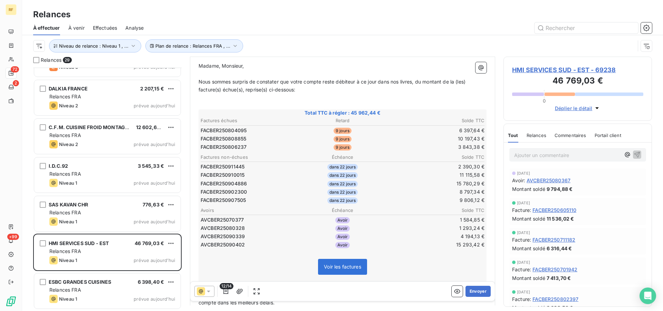
scroll to position [71, 0]
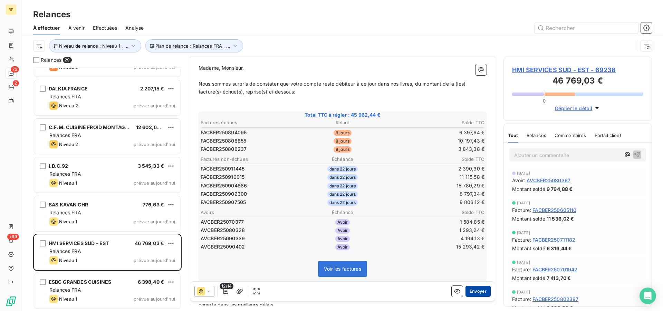
click at [476, 291] on button "Envoyer" at bounding box center [477, 291] width 25 height 11
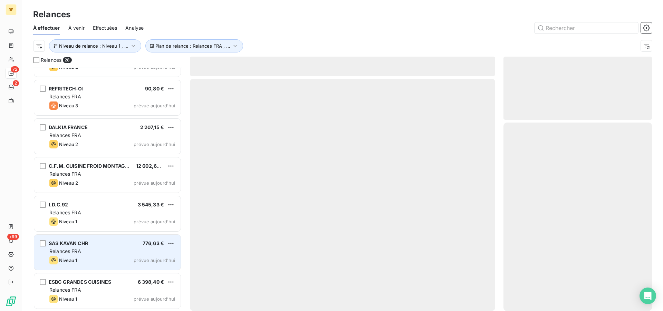
scroll to position [839, 0]
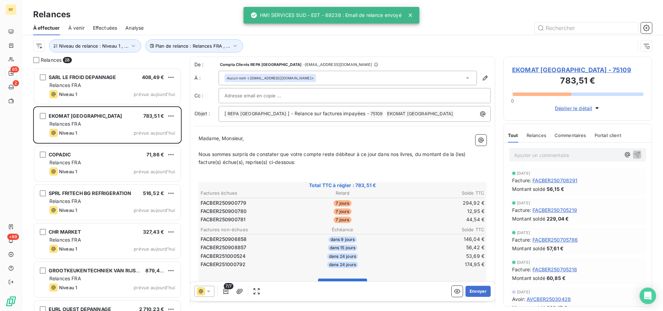
click at [39, 57] on div at bounding box center [36, 60] width 6 height 6
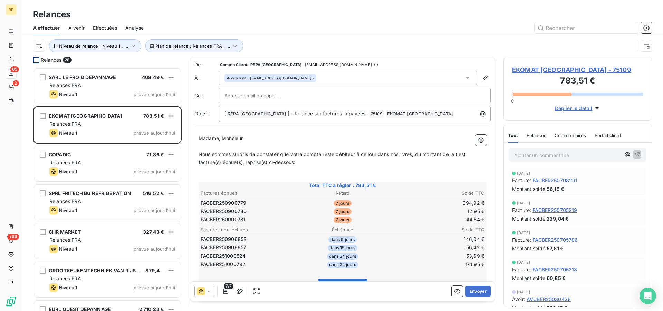
click at [38, 58] on div at bounding box center [36, 60] width 6 height 6
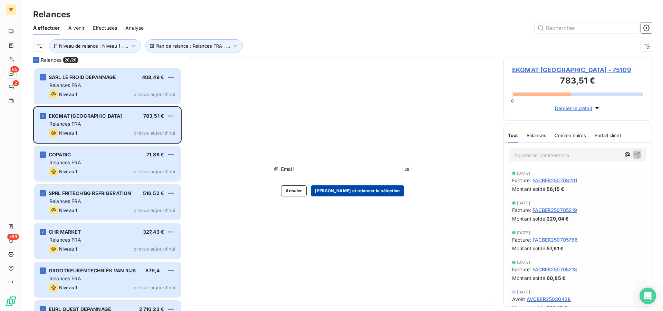
click at [356, 190] on button "[PERSON_NAME] et relancer la sélection" at bounding box center [357, 190] width 93 height 11
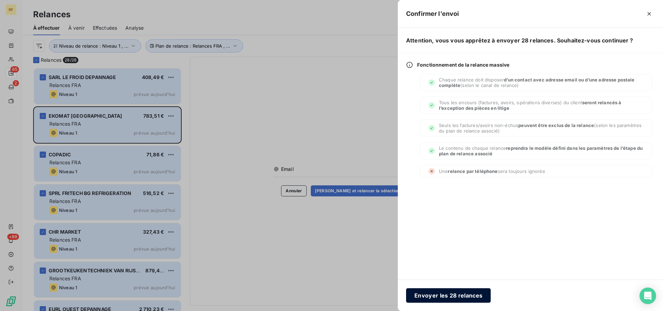
click at [437, 296] on button "Envoyer les 28 relances" at bounding box center [448, 295] width 85 height 14
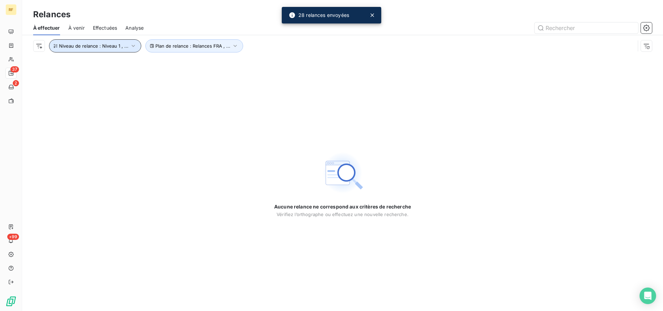
click at [135, 44] on icon "button" at bounding box center [133, 45] width 7 height 7
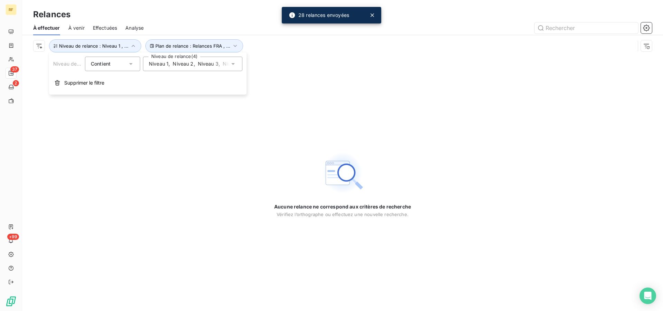
click at [208, 64] on span "Niveau 3" at bounding box center [208, 63] width 21 height 7
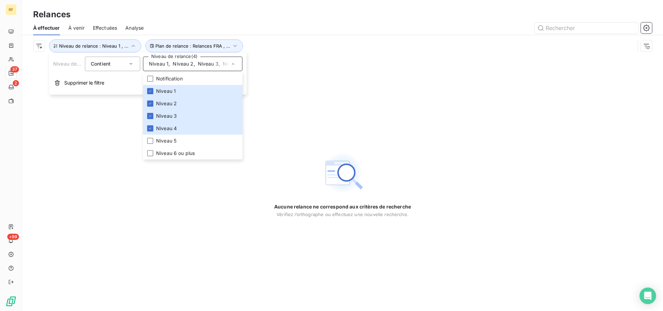
click at [275, 26] on div at bounding box center [402, 27] width 500 height 11
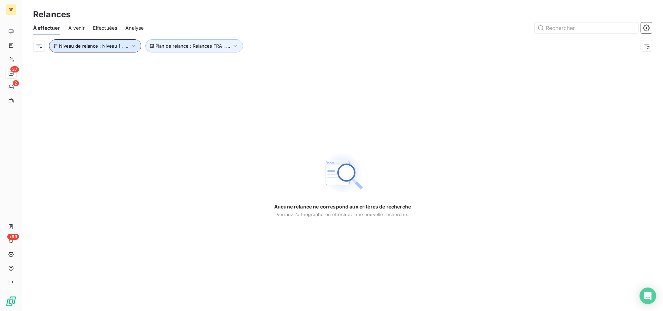
click at [117, 47] on span "Niveau de relance : Niveau 1 , ..." at bounding box center [93, 46] width 69 height 6
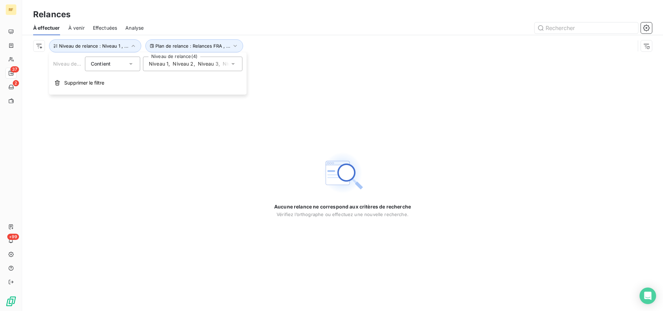
click at [171, 66] on div "Niveau 1 , [PERSON_NAME] 2 , [PERSON_NAME] 3 , Niveau 4" at bounding box center [189, 63] width 81 height 7
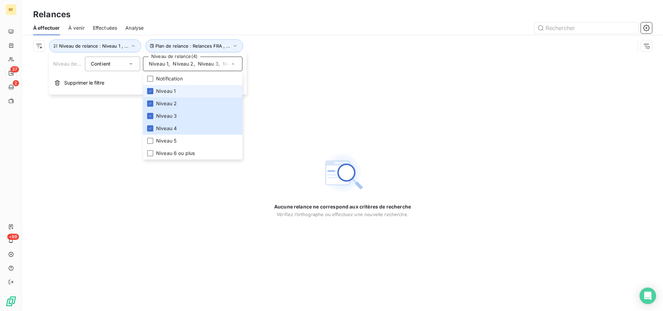
click at [157, 90] on span "Niveau 1" at bounding box center [166, 91] width 20 height 7
click at [162, 105] on span "Niveau 2" at bounding box center [166, 103] width 21 height 7
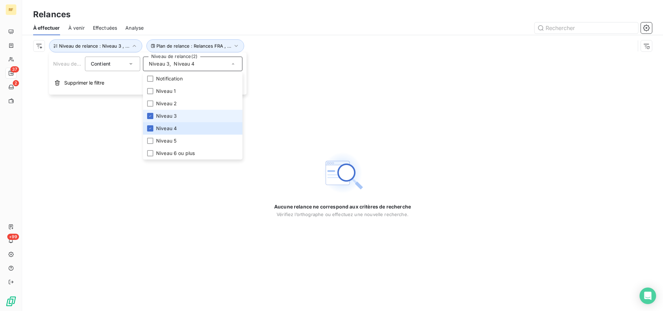
click at [161, 117] on span "Niveau 3" at bounding box center [166, 116] width 21 height 7
click at [160, 127] on span "Niveau 4" at bounding box center [166, 128] width 21 height 7
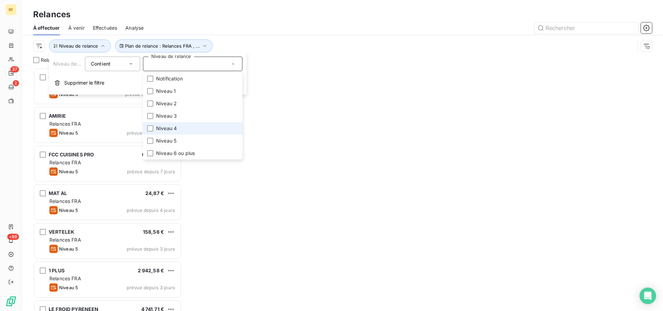
scroll to position [237, 143]
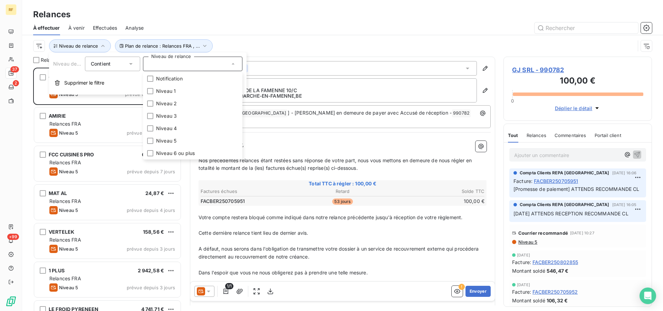
click at [246, 31] on div at bounding box center [402, 27] width 500 height 11
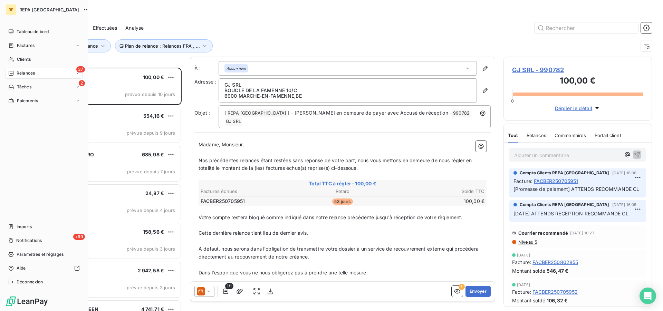
click at [26, 72] on span "Relances" at bounding box center [26, 73] width 18 height 6
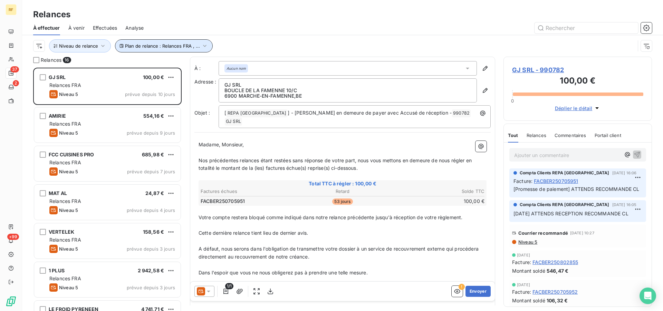
click at [188, 48] on span "Plan de relance : Relances FRA , ..." at bounding box center [162, 46] width 75 height 6
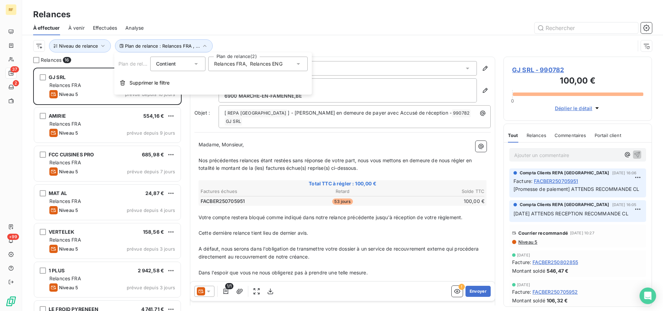
click at [227, 65] on span "Relances FRA" at bounding box center [230, 63] width 32 height 7
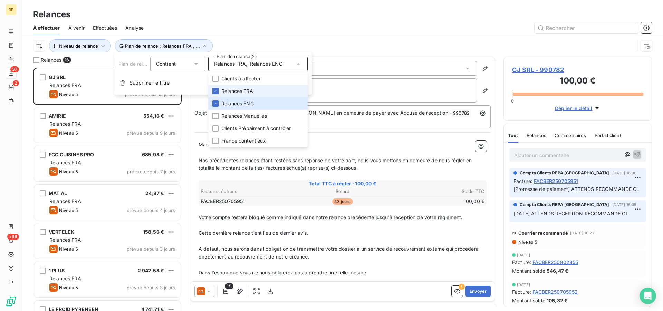
click at [246, 93] on span "Relances FRA" at bounding box center [237, 91] width 32 height 7
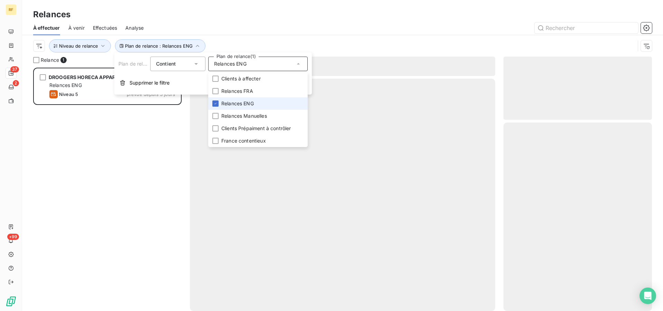
scroll to position [237, 143]
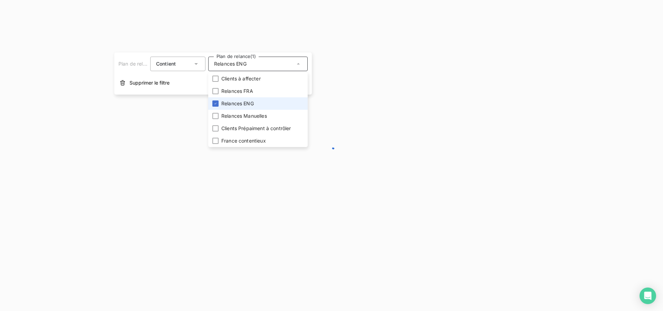
click at [246, 103] on span "Relances ENG" at bounding box center [237, 103] width 32 height 7
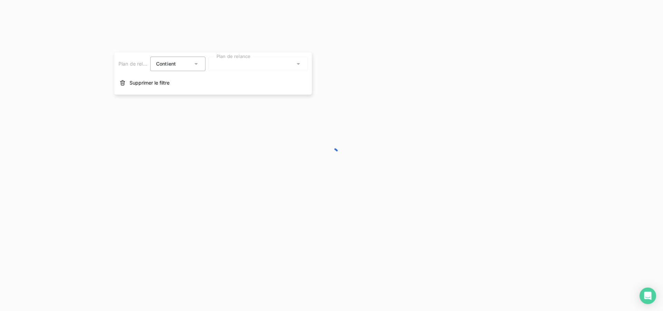
click at [297, 37] on div at bounding box center [331, 155] width 663 height 311
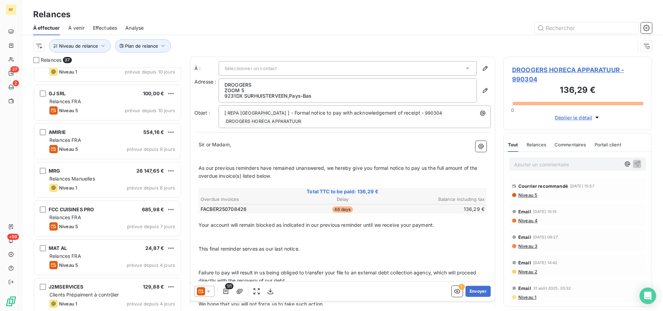
scroll to position [166, 0]
